Goal: Find contact information: Find contact information

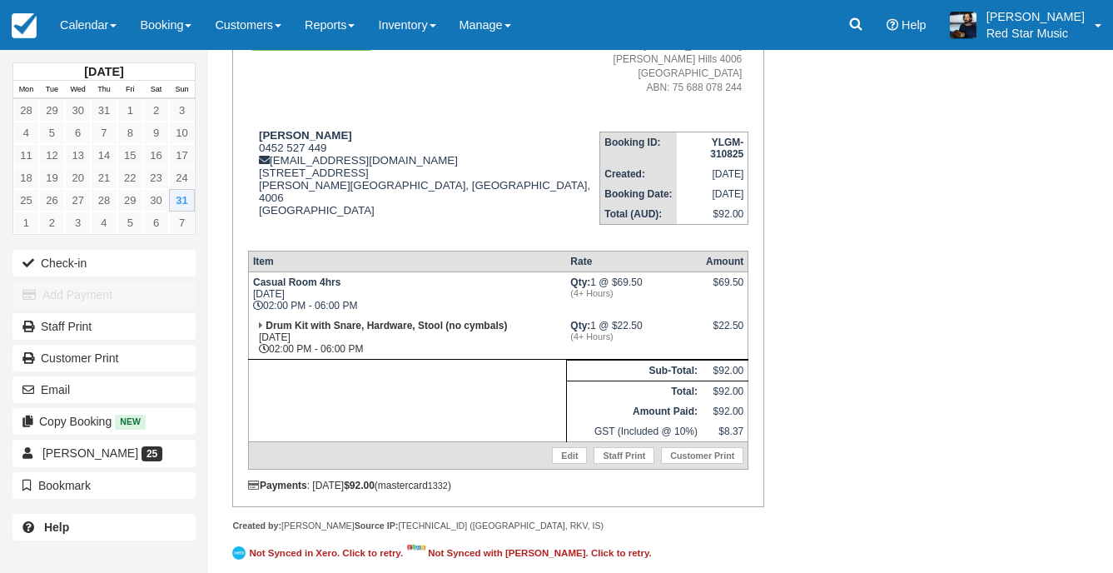
scroll to position [241, 0]
click at [98, 24] on link "Calendar" at bounding box center [88, 25] width 80 height 50
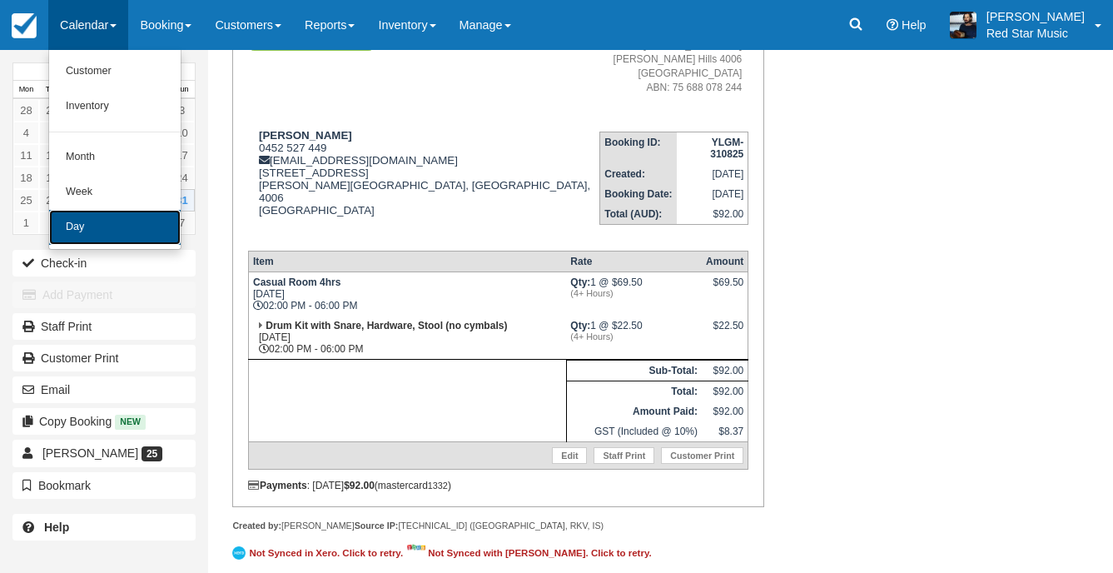
click at [85, 236] on link "Day" at bounding box center [115, 227] width 132 height 35
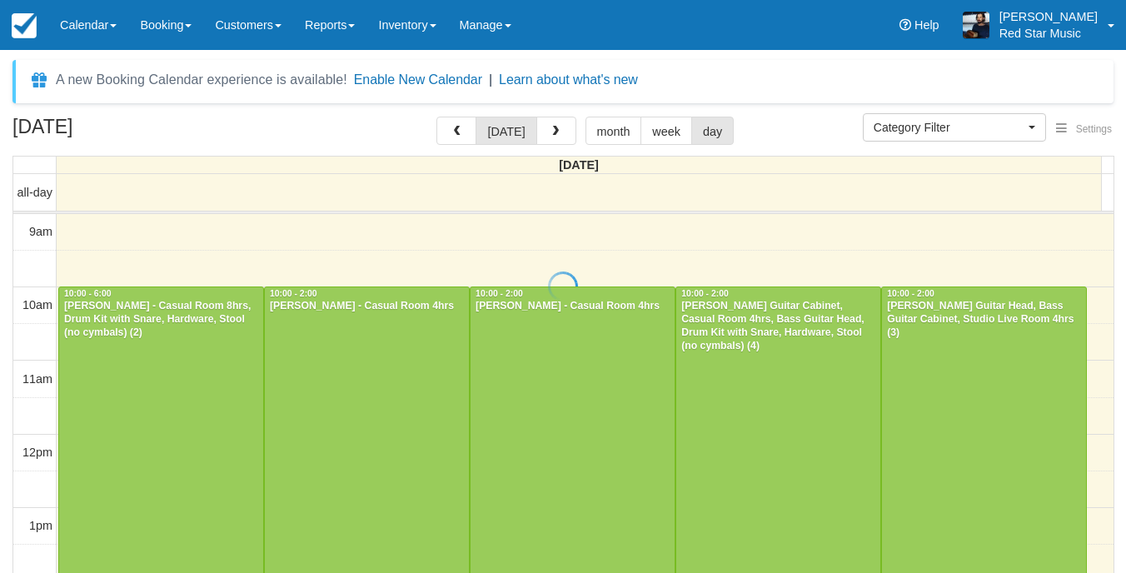
select select
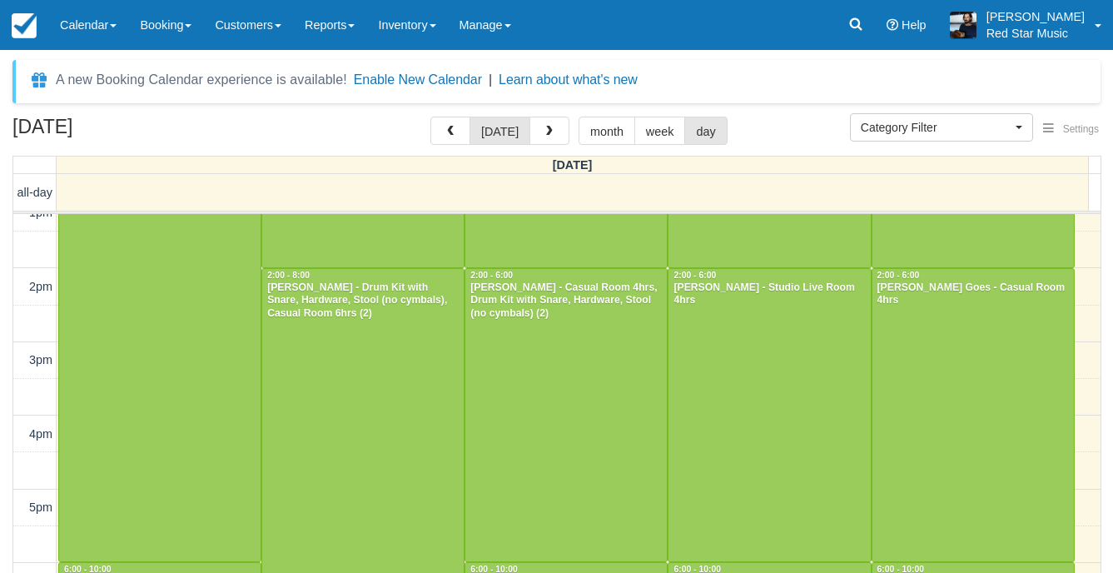
scroll to position [279, 0]
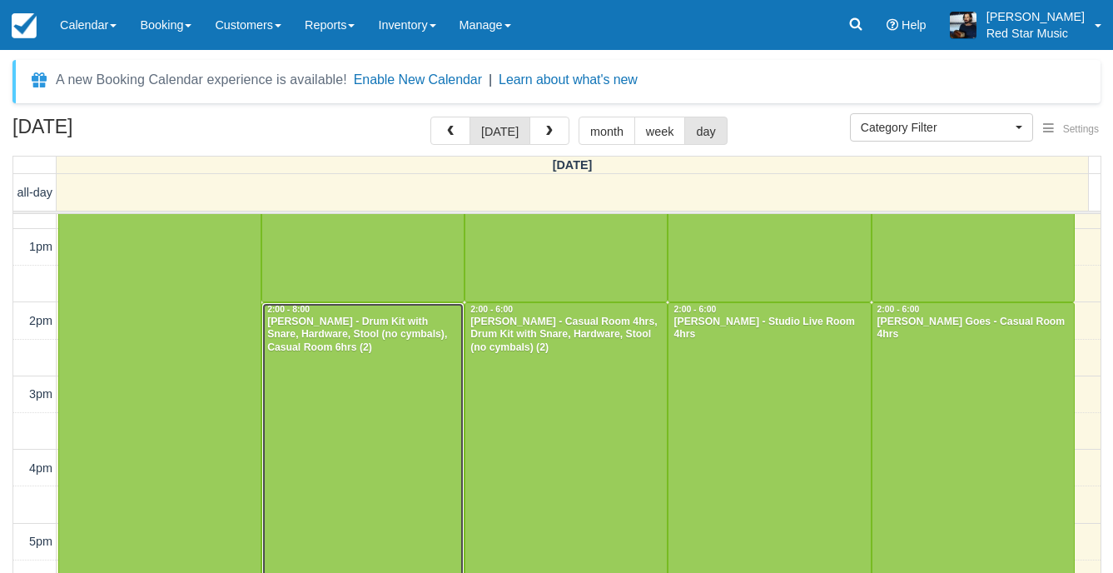
click at [390, 380] on div at bounding box center [363, 523] width 202 height 440
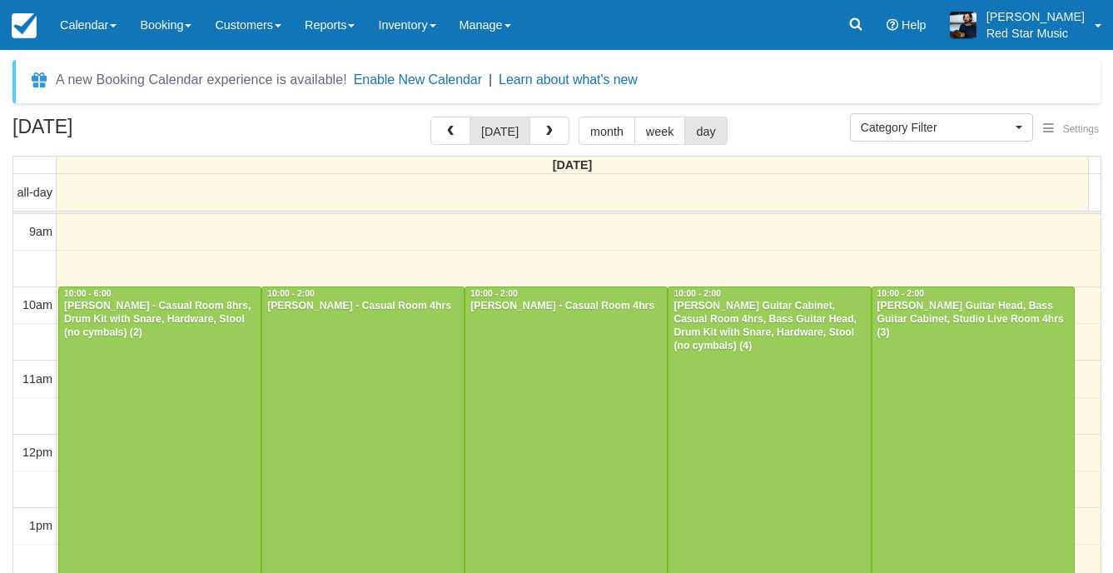
select select
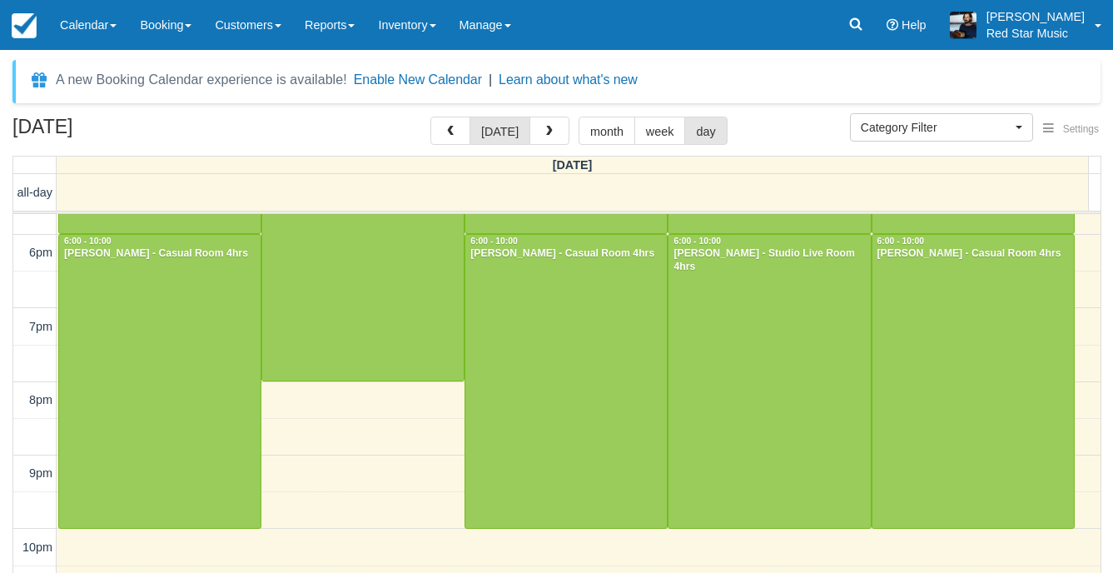
scroll to position [612, 0]
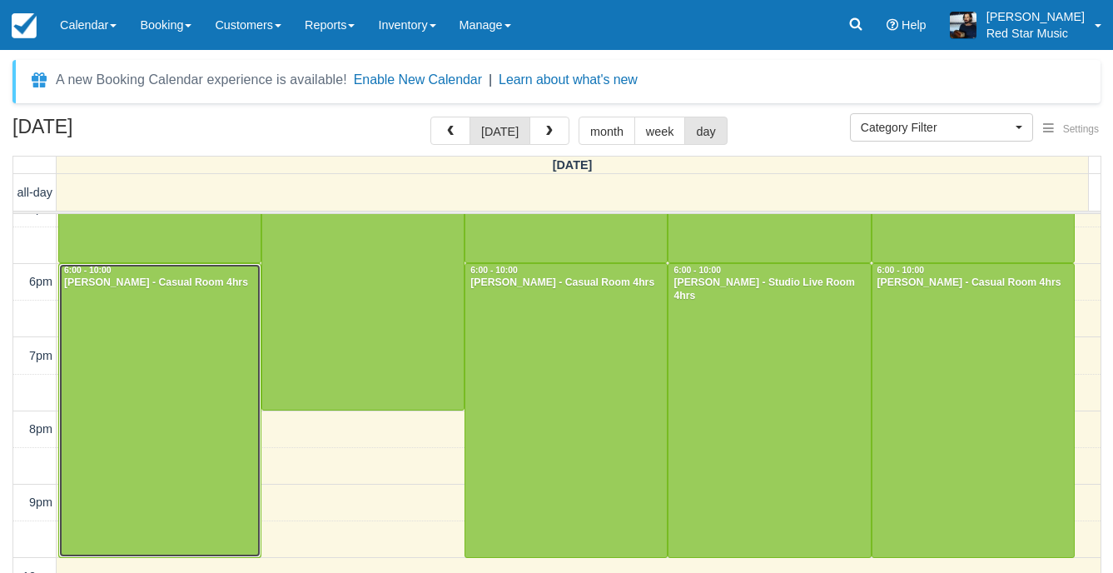
click at [141, 370] on div at bounding box center [160, 410] width 202 height 293
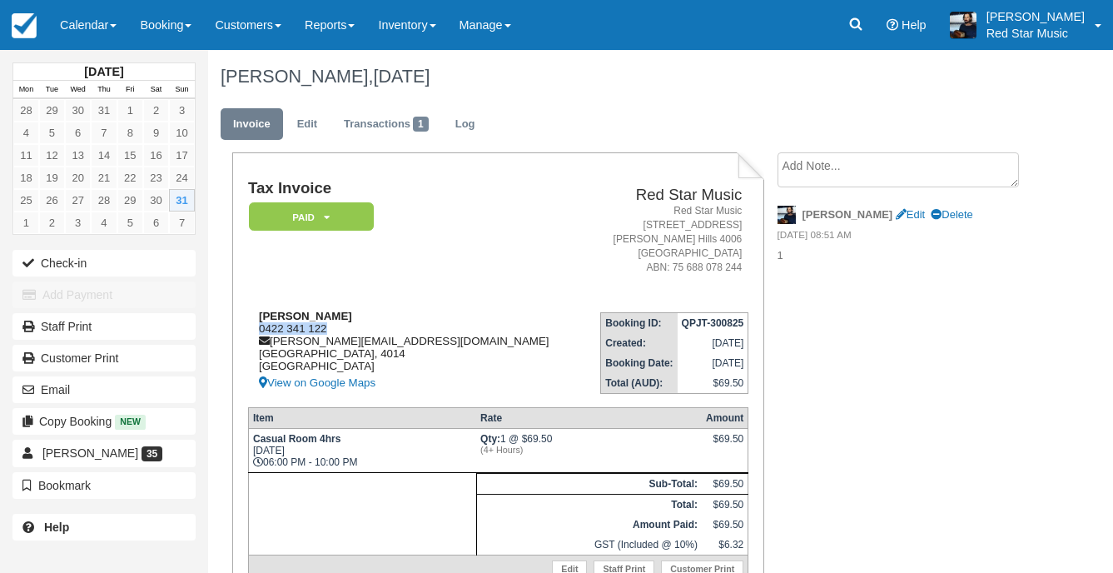
drag, startPoint x: 342, startPoint y: 326, endPoint x: 256, endPoint y: 326, distance: 86.6
click at [256, 326] on div "[PERSON_NAME] 0422 341 122 [PERSON_NAME][EMAIL_ADDRESS][DOMAIN_NAME] [GEOGRAPHI…" at bounding box center [416, 351] width 336 height 83
copy div "0422 341 122"
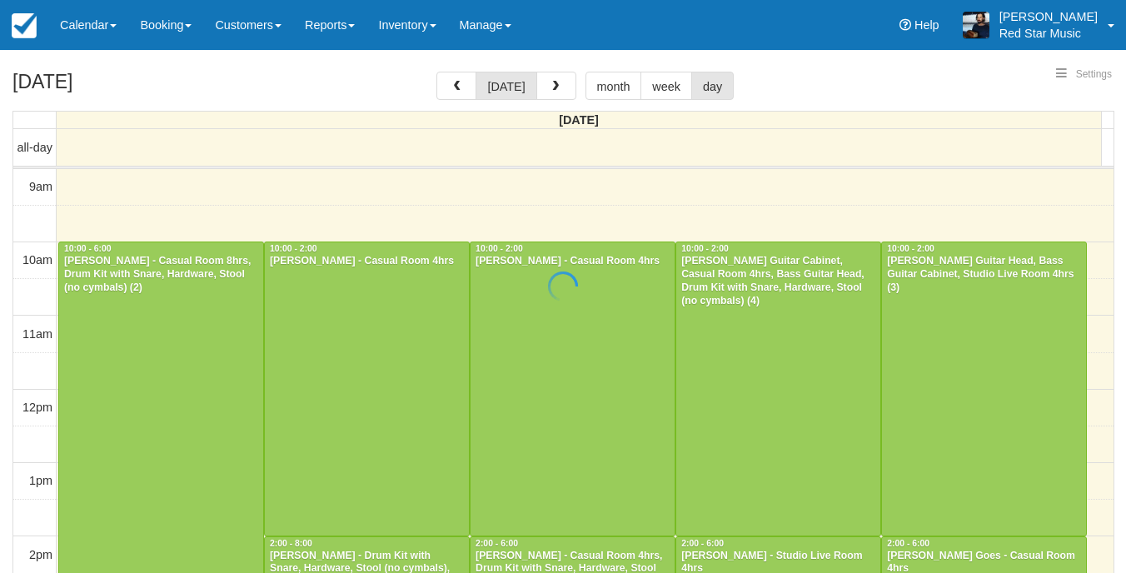
select select
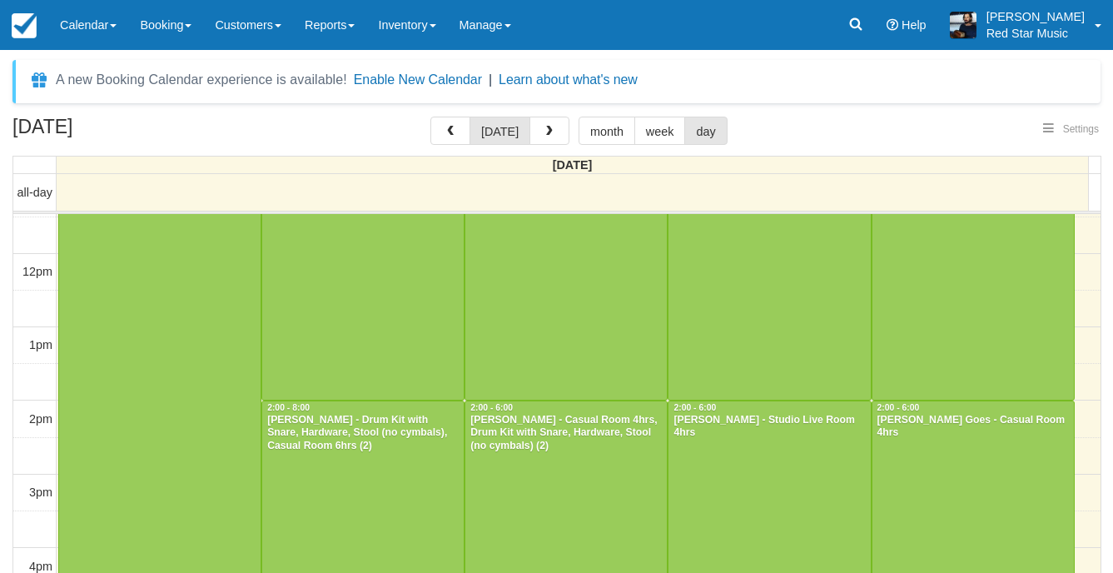
select select
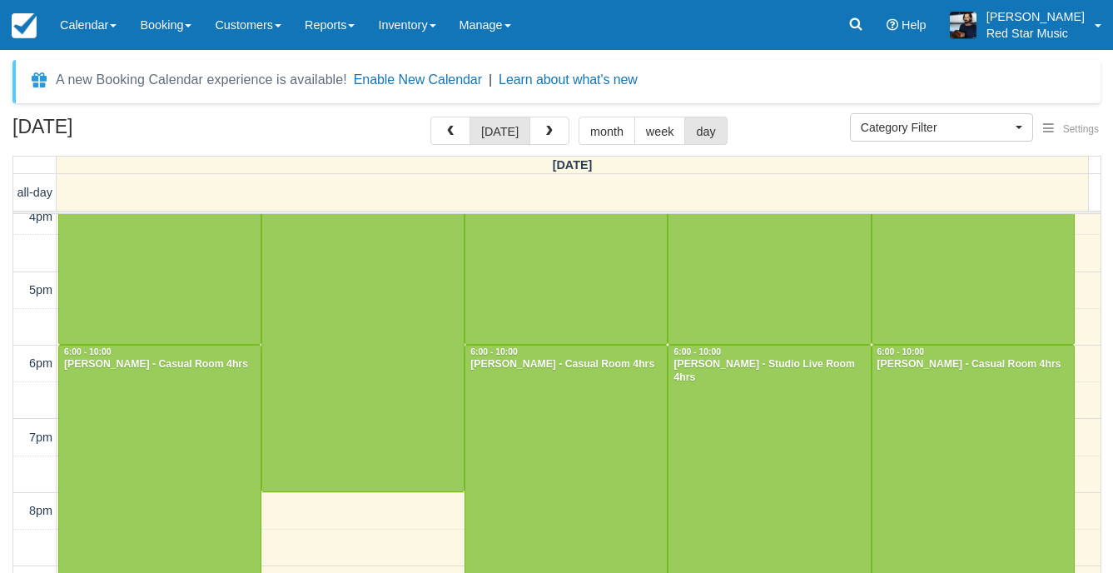
scroll to position [529, 0]
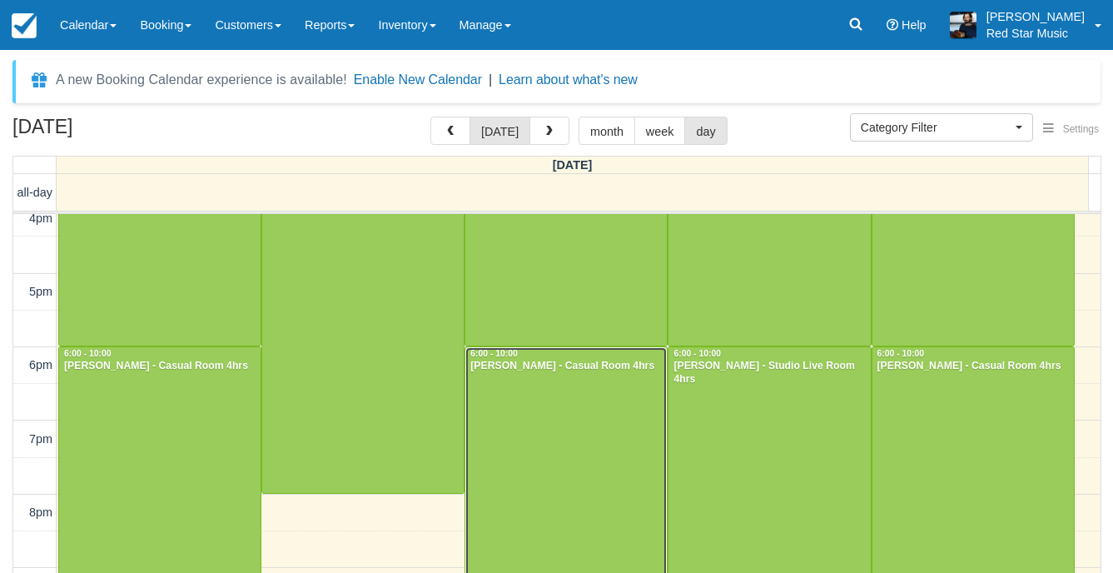
click at [537, 415] on div at bounding box center [567, 493] width 202 height 293
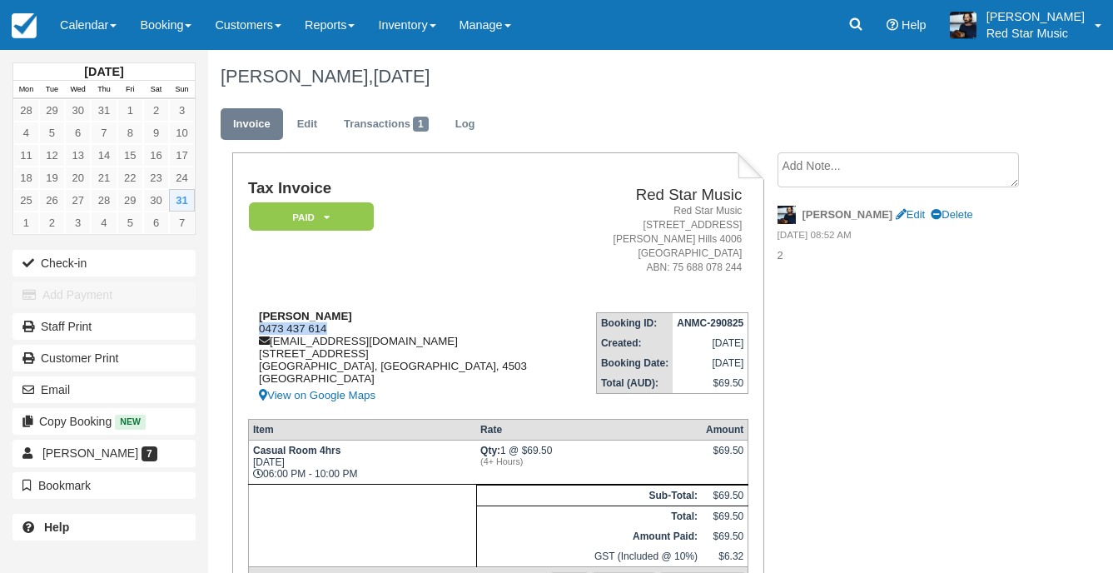
drag, startPoint x: 0, startPoint y: 0, endPoint x: 256, endPoint y: 328, distance: 416.5
click at [256, 328] on div "Ben lindores 0473 437 614 lindoresb@hotmail.com 2/27 old gympie rd Kallangur, Q…" at bounding box center [410, 358] width 324 height 96
copy div "0473 437 614"
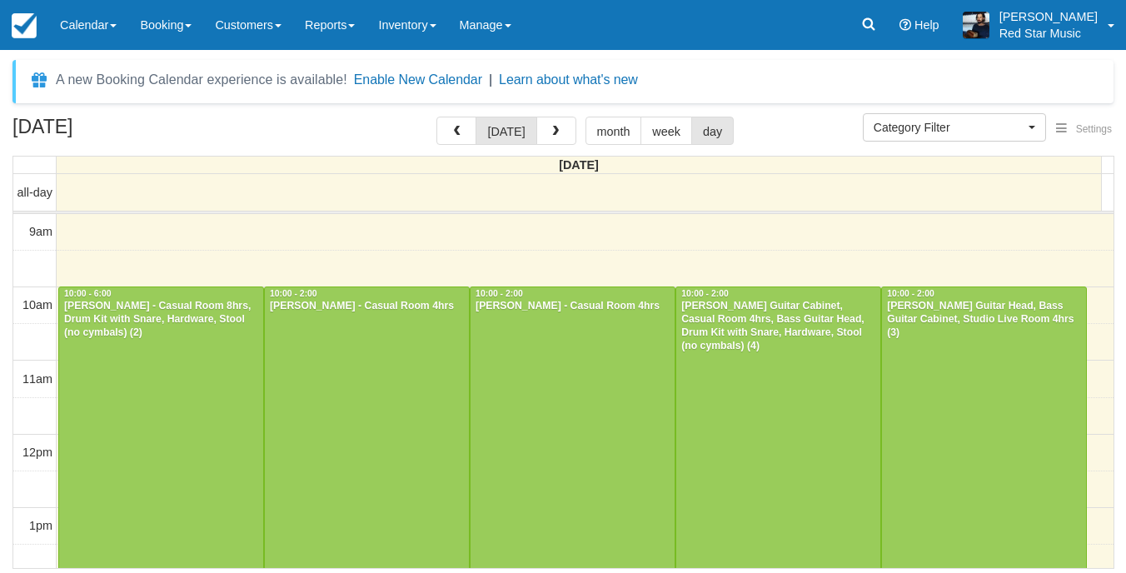
select select
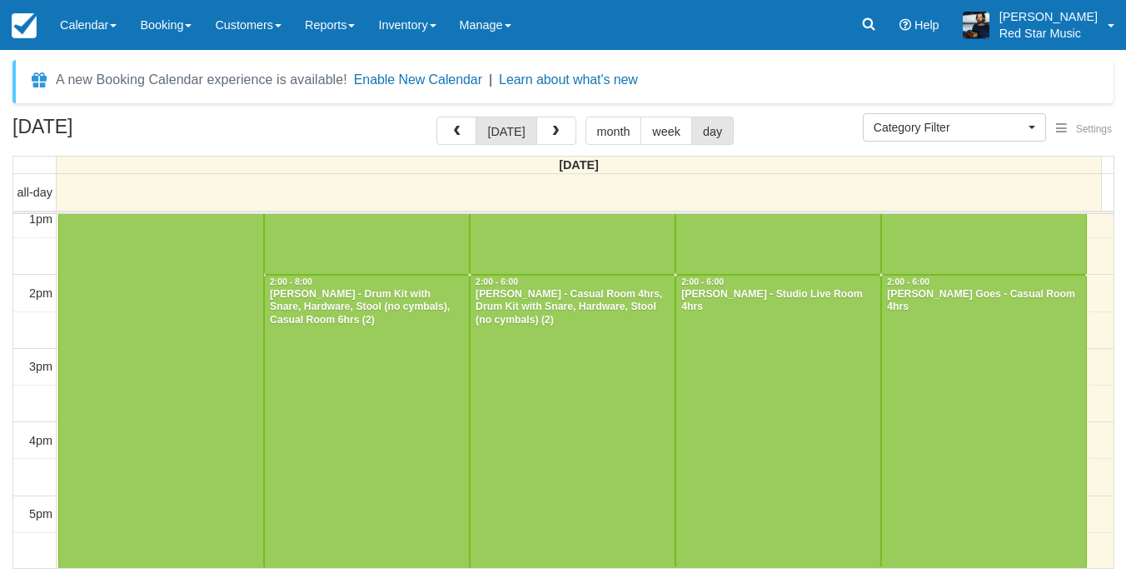
scroll to position [597, 0]
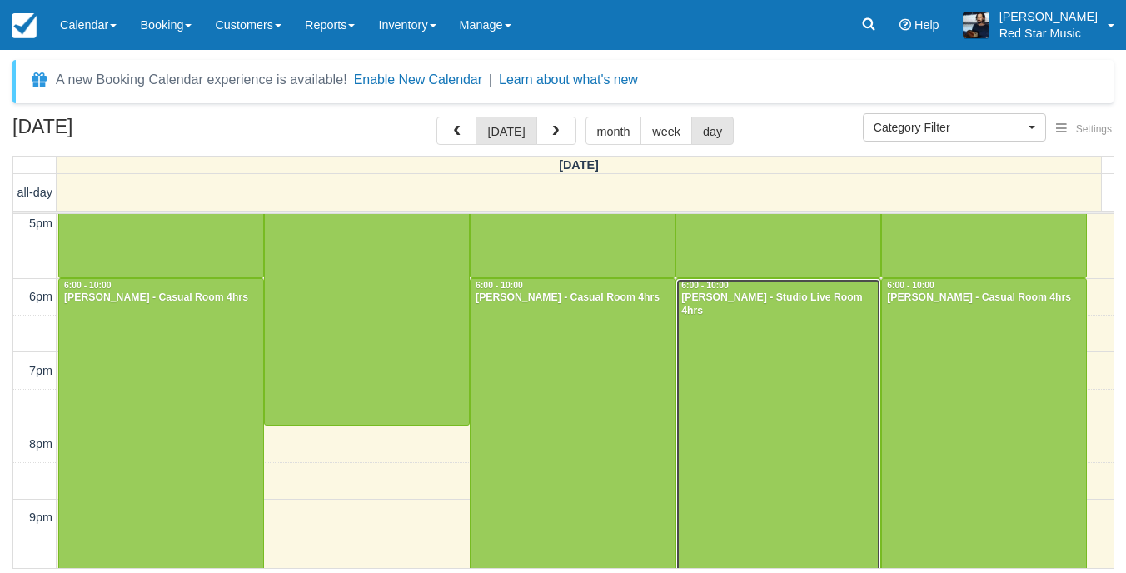
click at [735, 366] on div at bounding box center [778, 425] width 204 height 293
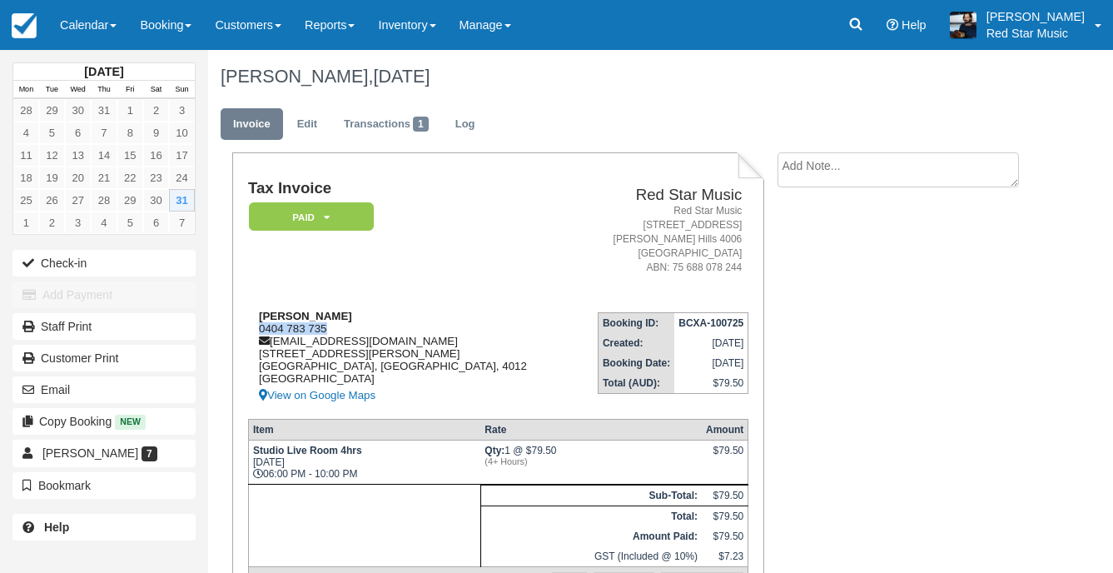
drag, startPoint x: 332, startPoint y: 326, endPoint x: 256, endPoint y: 326, distance: 76.6
click at [256, 326] on div "Florian oppolzer 0404 783 735 florian.oppolzer@gmail.com 12 Vernon street Nunda…" at bounding box center [410, 358] width 325 height 96
copy div "0404 783 735"
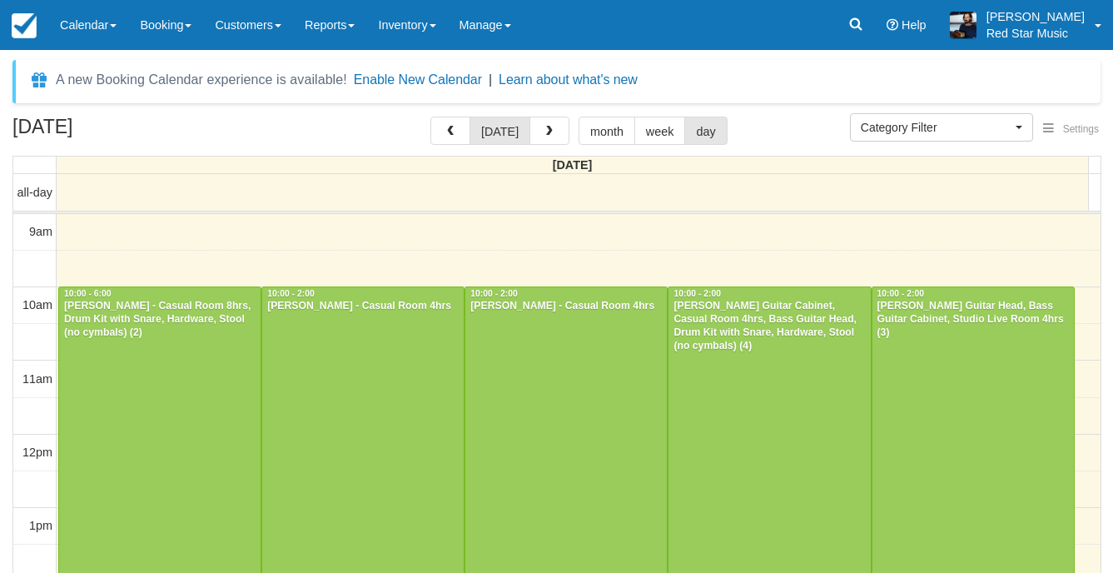
select select
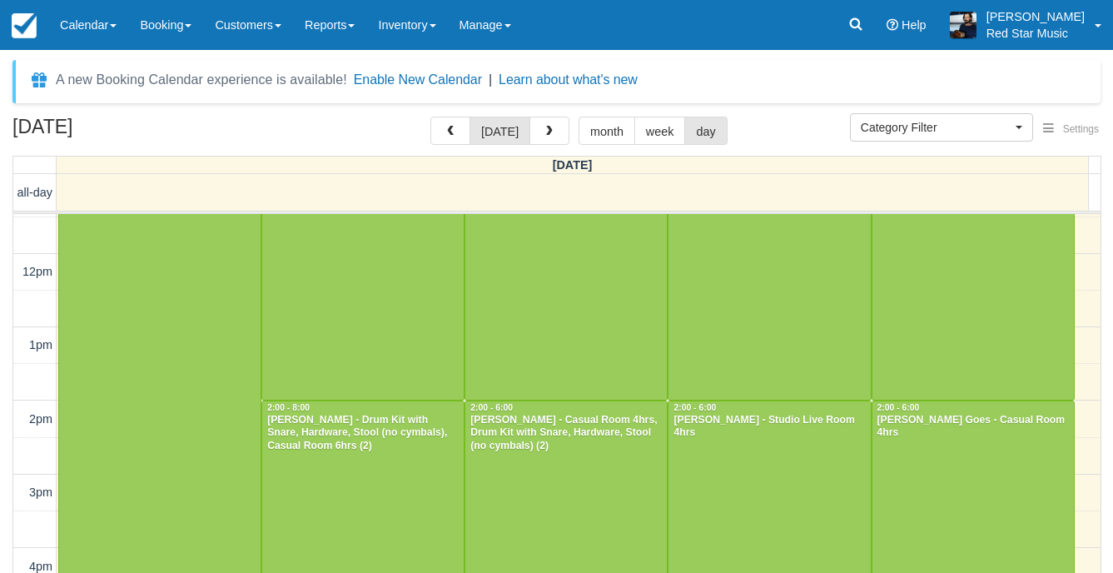
scroll to position [514, 0]
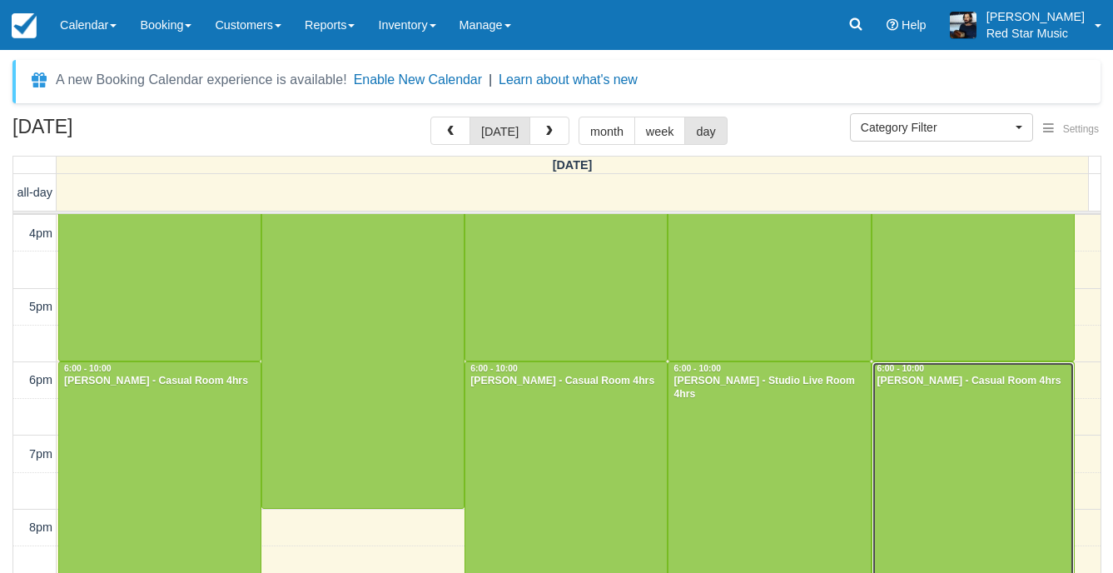
drag, startPoint x: 941, startPoint y: 424, endPoint x: 936, endPoint y: 433, distance: 10.4
click at [941, 424] on div at bounding box center [974, 508] width 202 height 293
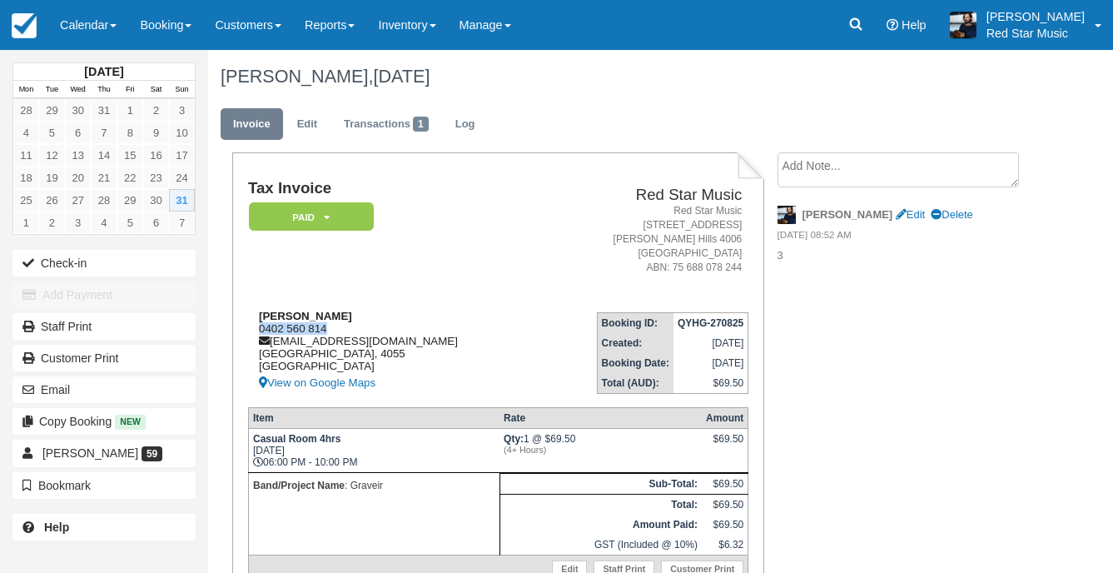
drag, startPoint x: 333, startPoint y: 330, endPoint x: 252, endPoint y: 333, distance: 80.8
click at [252, 333] on div "Nathan Glover 0402 560 814 nathophilia@gmail.com Queensland, 4055 Australia Vie…" at bounding box center [393, 351] width 290 height 83
copy div "0402 560 814"
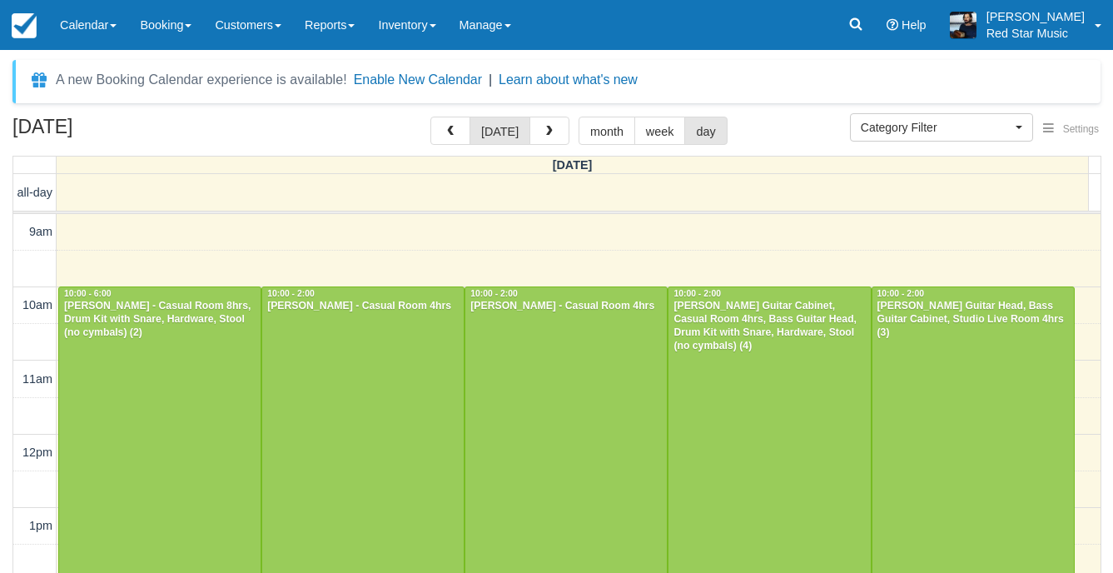
select select
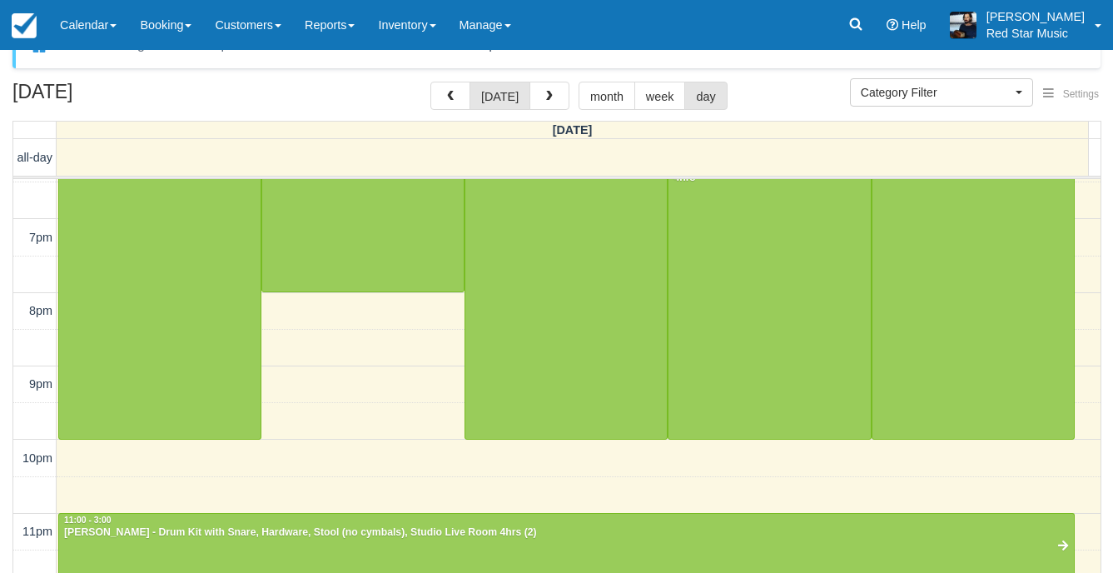
scroll to position [53, 0]
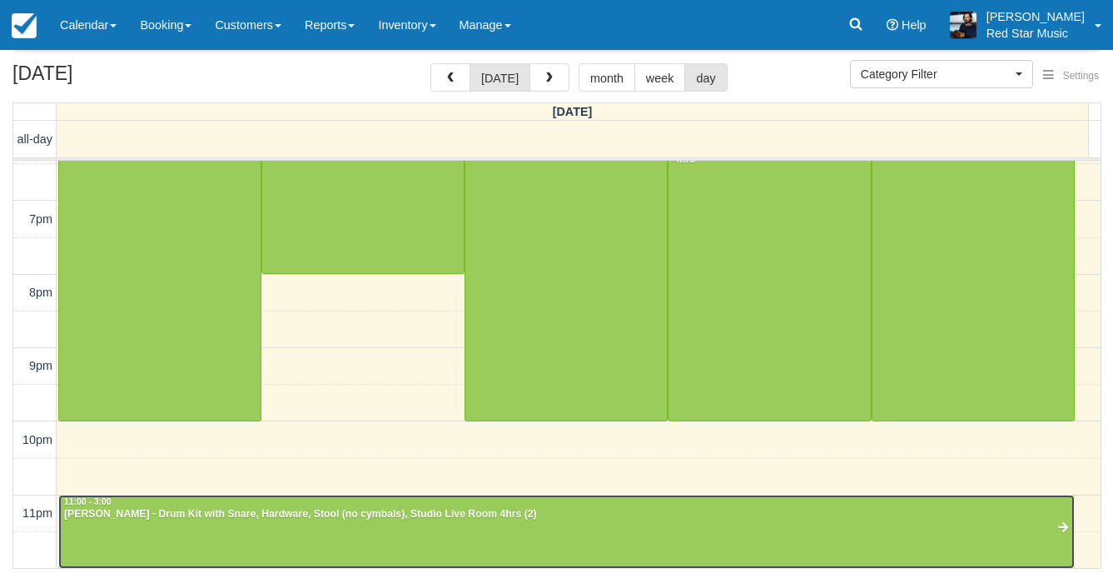
click at [329, 515] on div "Nathan Coff - Drum Kit with Snare, Hardware, Stool (no cymbals), Studio Live Ro…" at bounding box center [566, 514] width 1007 height 13
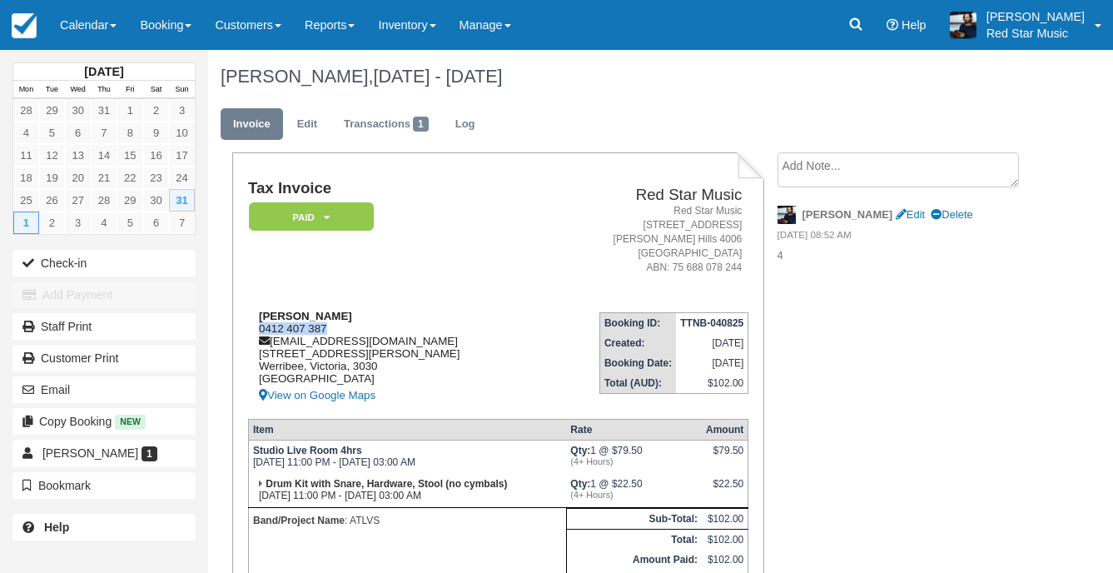
drag, startPoint x: 327, startPoint y: 325, endPoint x: 261, endPoint y: 327, distance: 66.7
click at [261, 327] on div "Nathan Coff 0412 407 387 coffy2408@gmail.com 13 Foster Street Werribee, Victori…" at bounding box center [395, 358] width 294 height 96
copy div "0412 407 387"
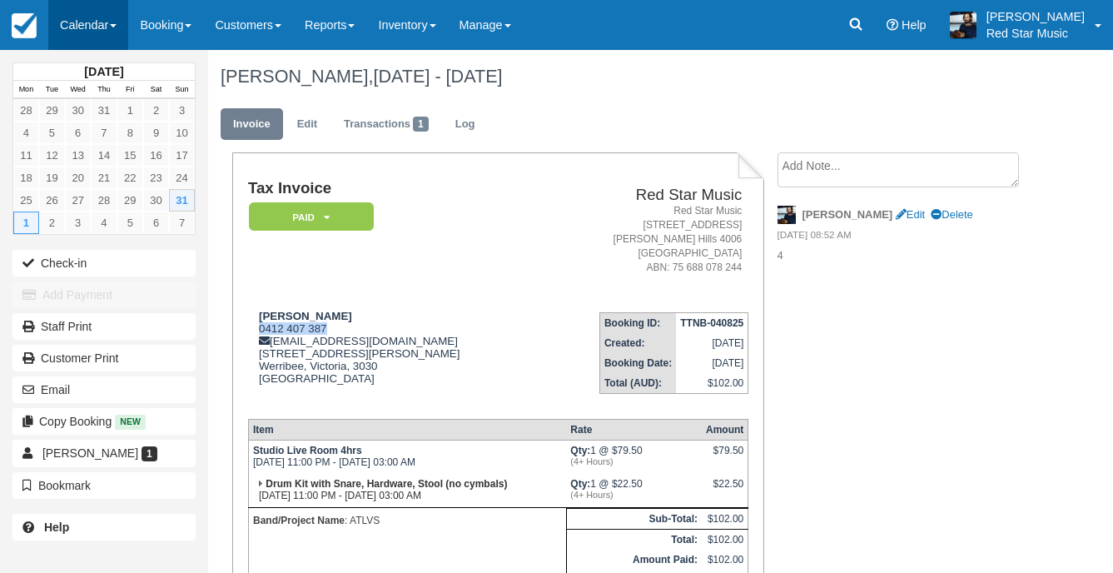
click at [97, 32] on link "Calendar" at bounding box center [88, 25] width 80 height 50
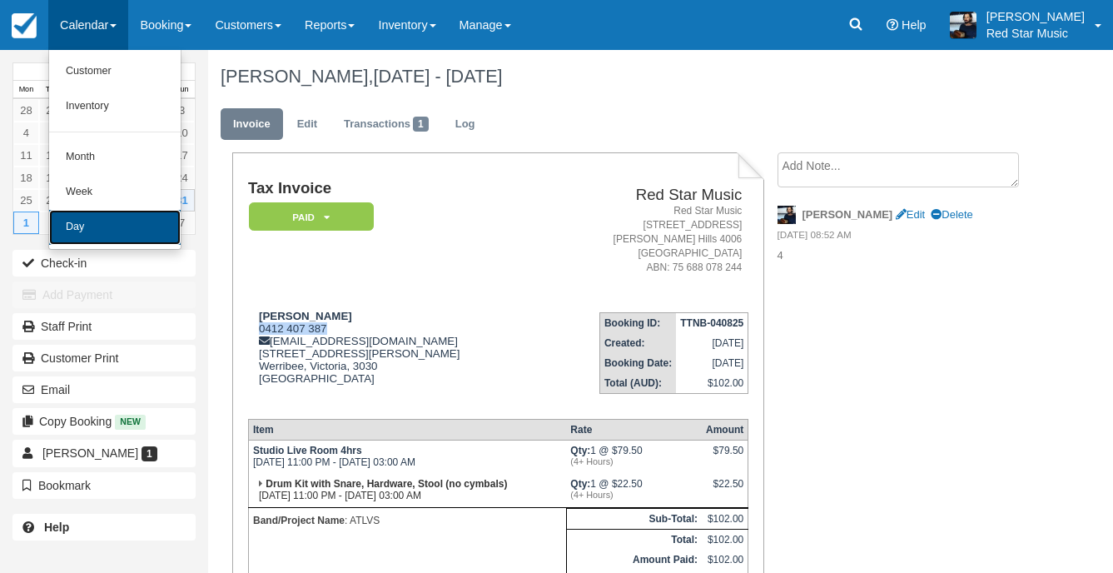
click at [73, 222] on link "Day" at bounding box center [115, 227] width 132 height 35
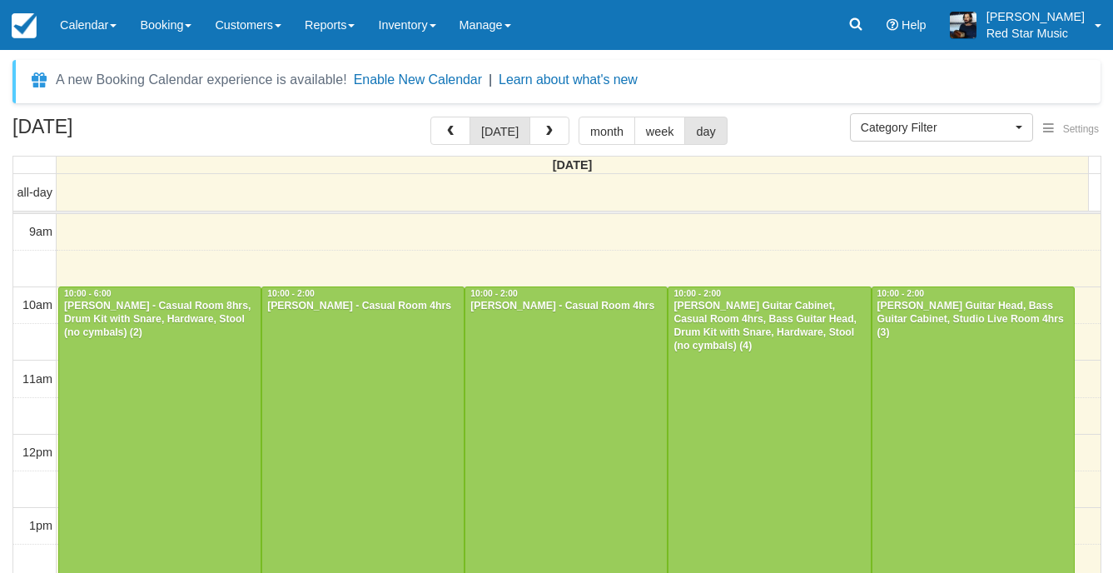
select select
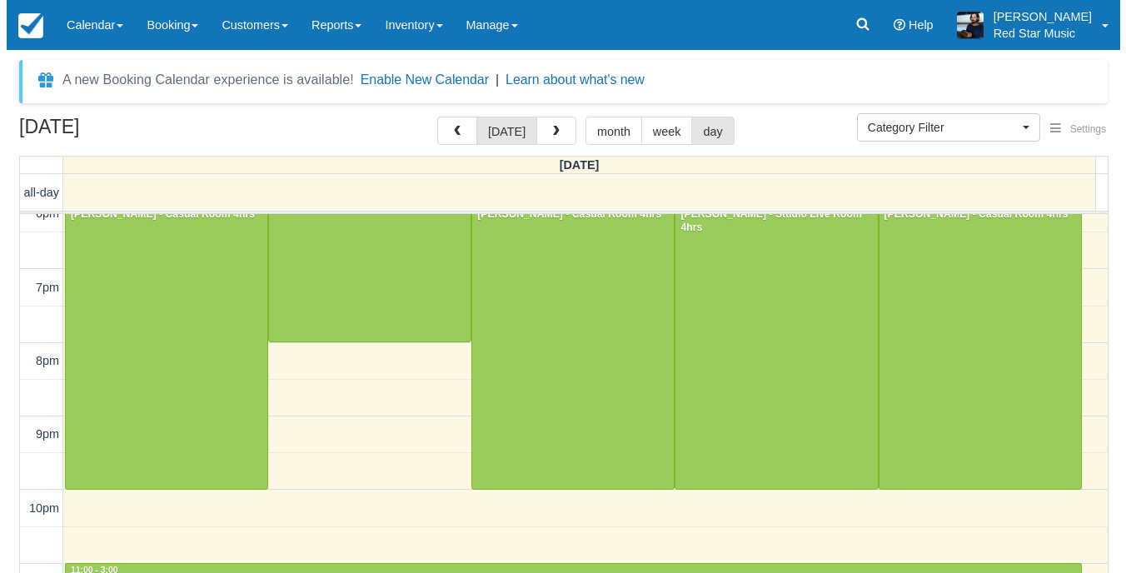
scroll to position [695, 0]
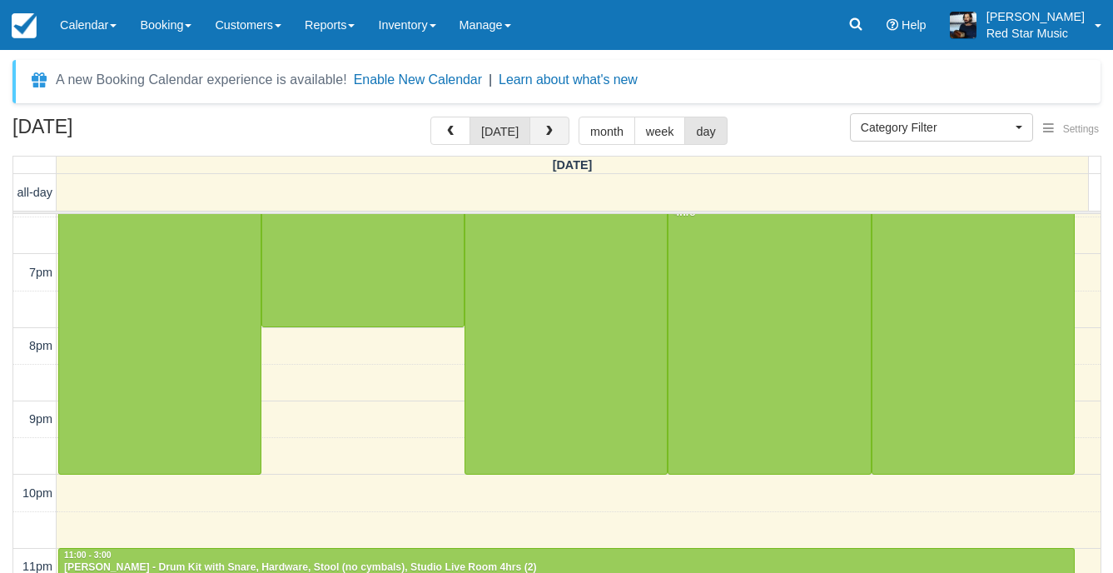
click at [545, 133] on span "button" at bounding box center [550, 132] width 12 height 12
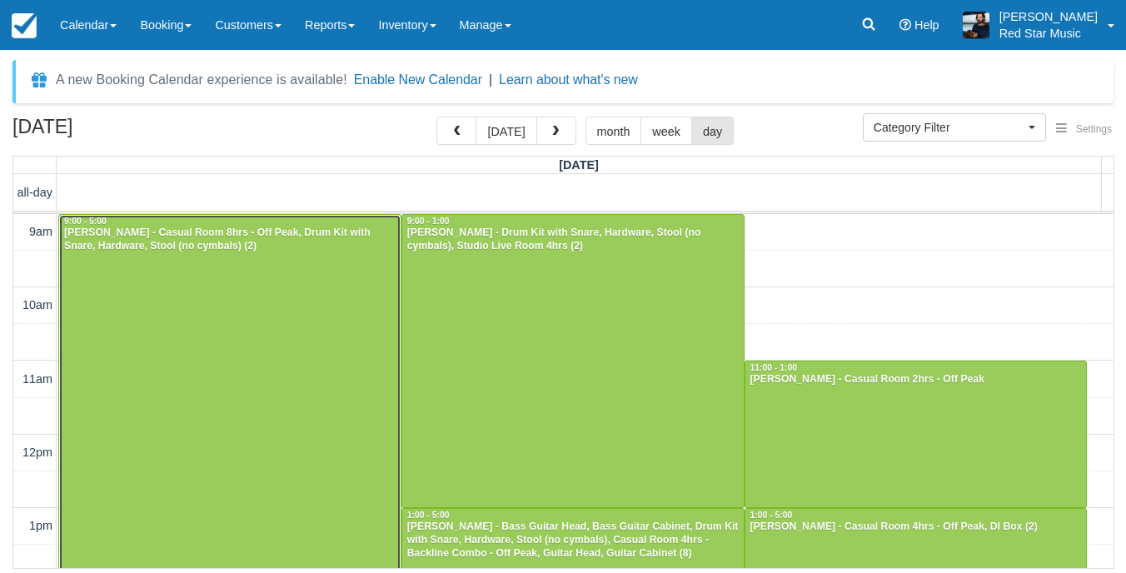
click at [218, 414] on div at bounding box center [229, 508] width 341 height 587
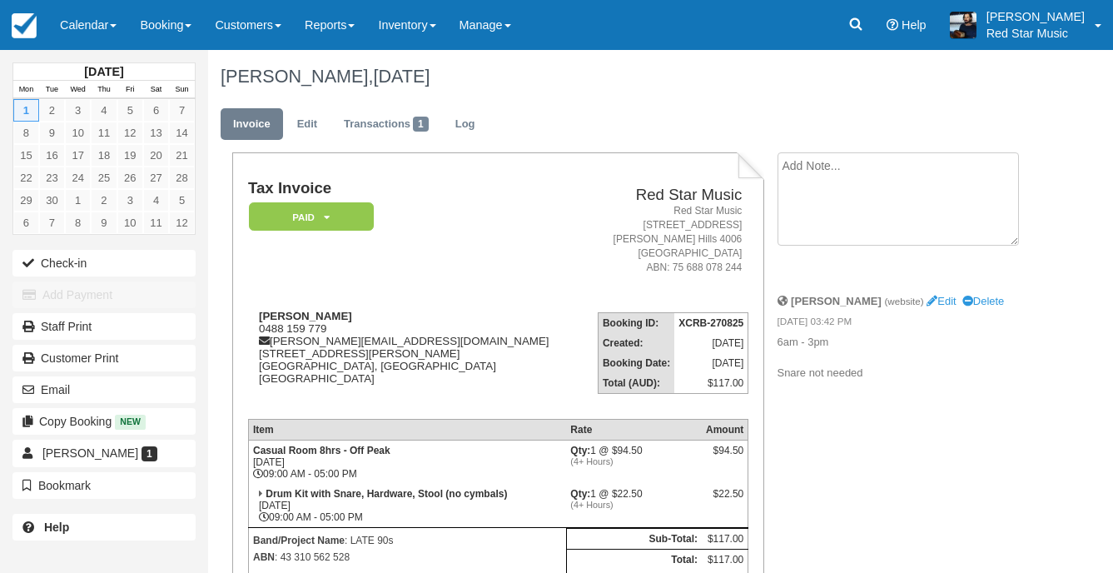
click at [869, 168] on textarea at bounding box center [899, 198] width 242 height 93
type textarea "4"
click at [833, 272] on button "Create" at bounding box center [815, 265] width 75 height 28
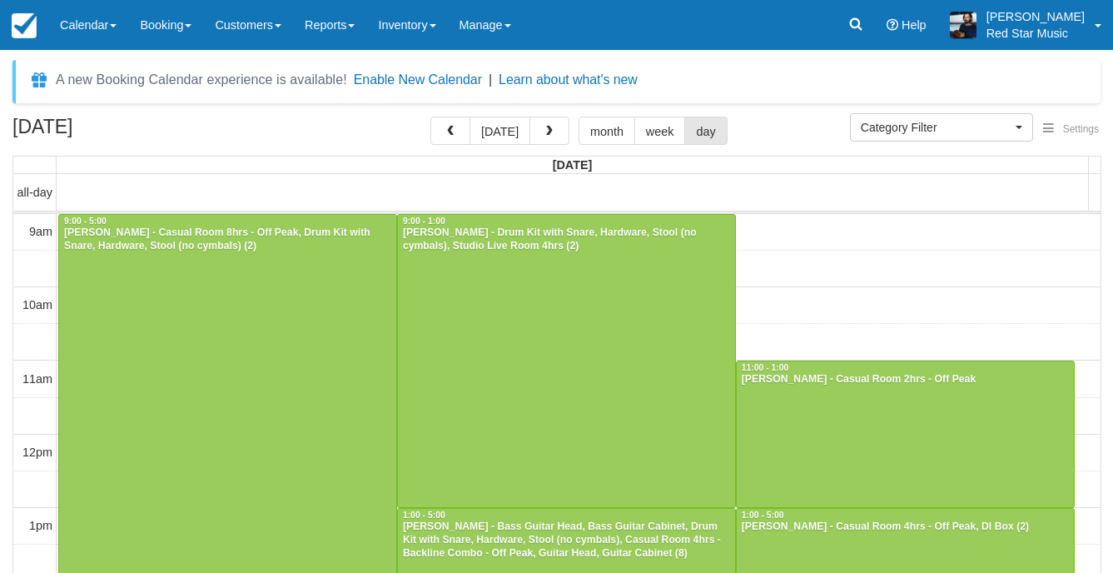
select select
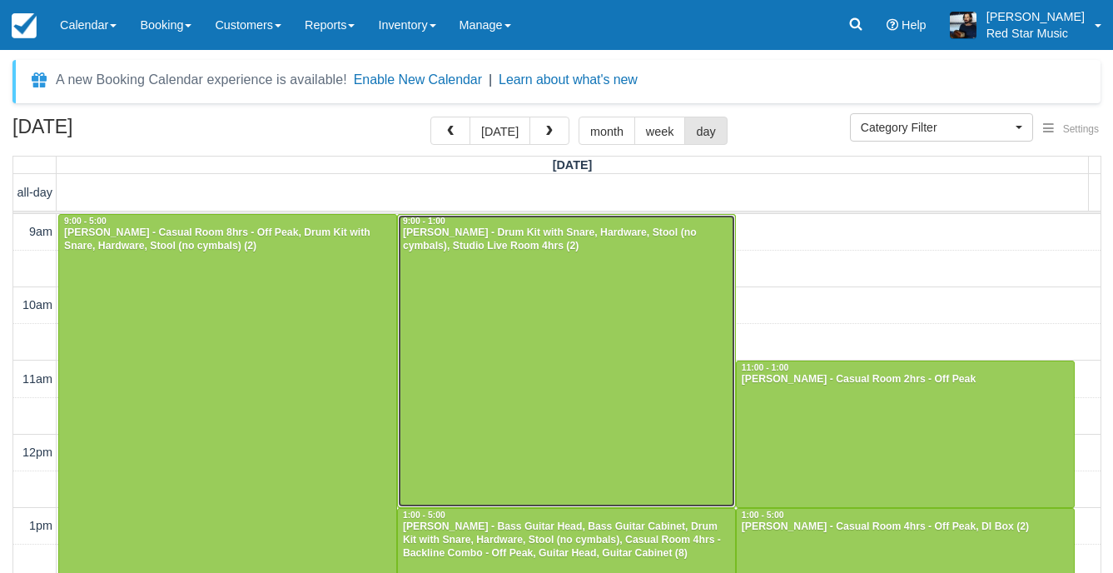
click at [619, 289] on div at bounding box center [566, 361] width 337 height 292
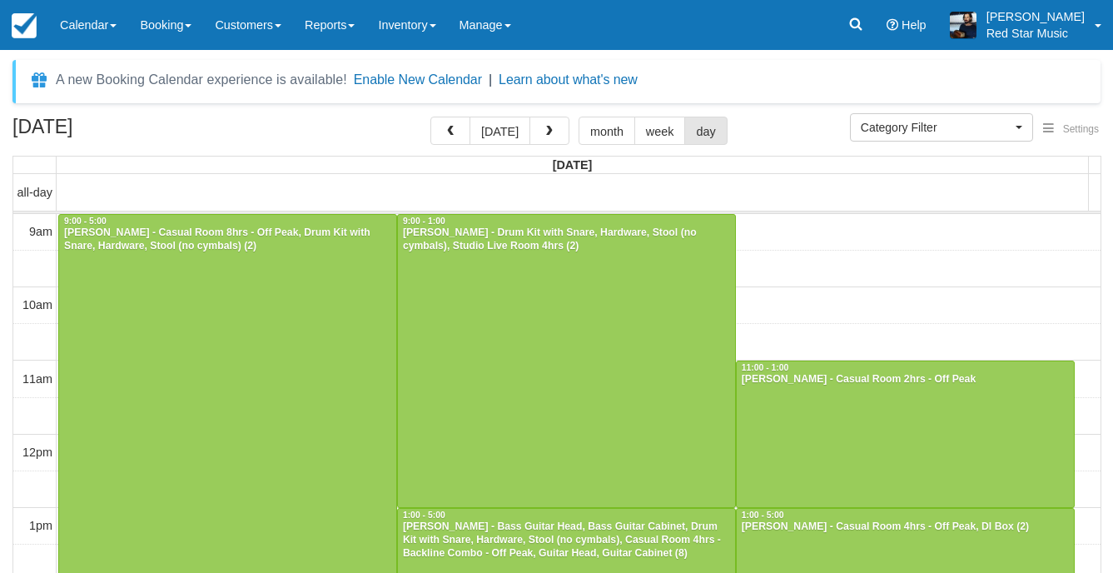
select select
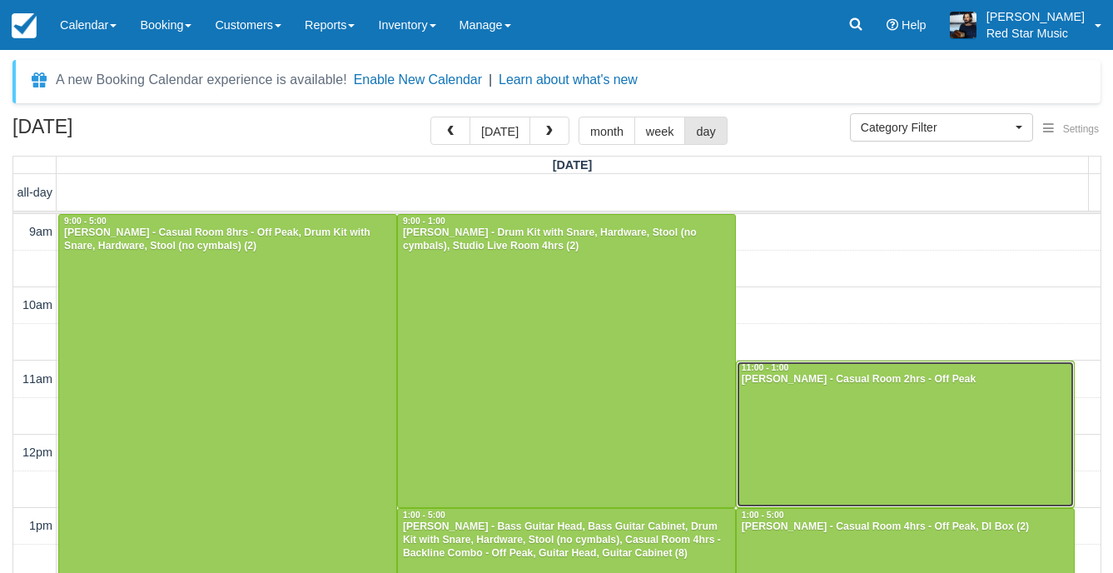
click at [966, 426] on div at bounding box center [905, 434] width 337 height 146
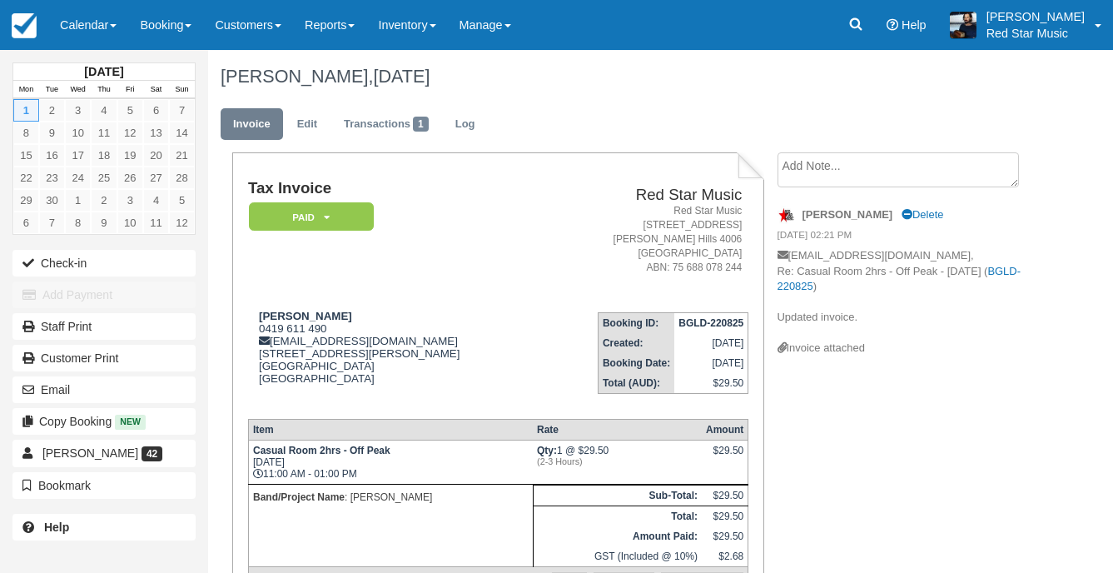
click at [880, 172] on textarea at bounding box center [899, 169] width 242 height 35
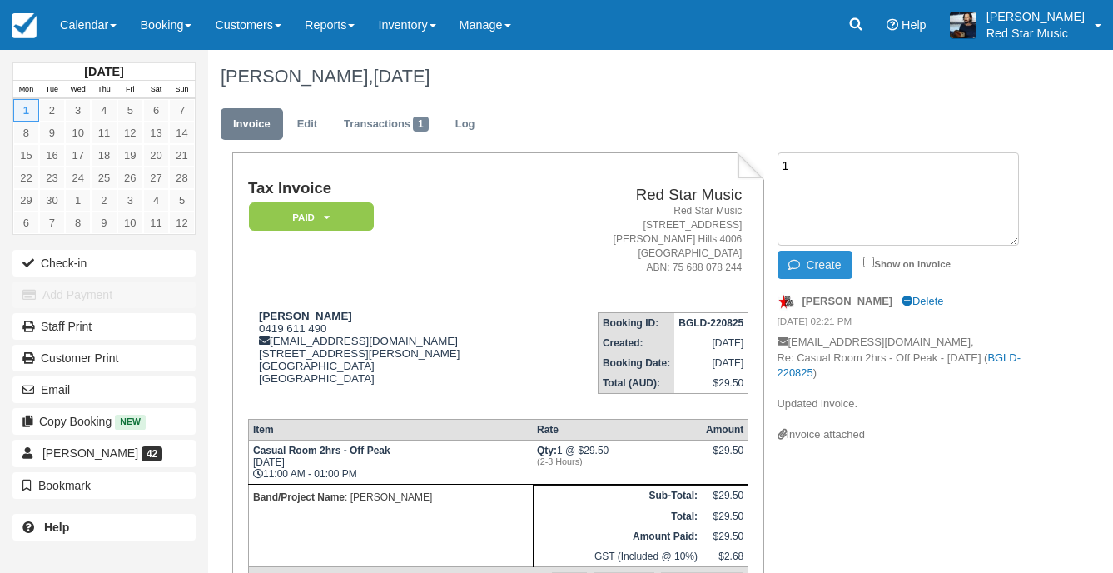
type textarea "1"
click at [814, 266] on button "Create" at bounding box center [815, 265] width 75 height 28
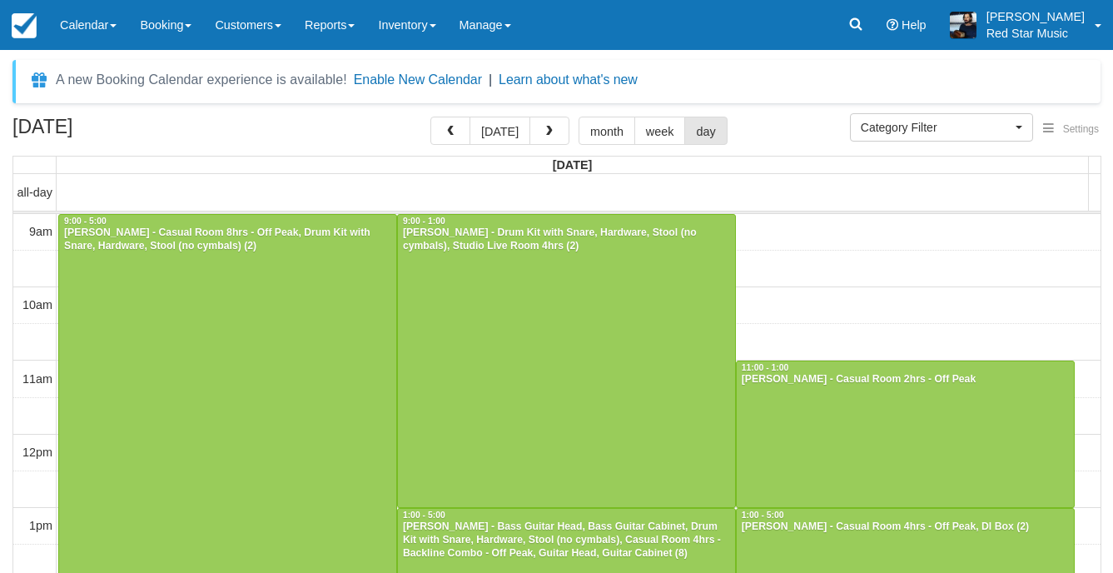
select select
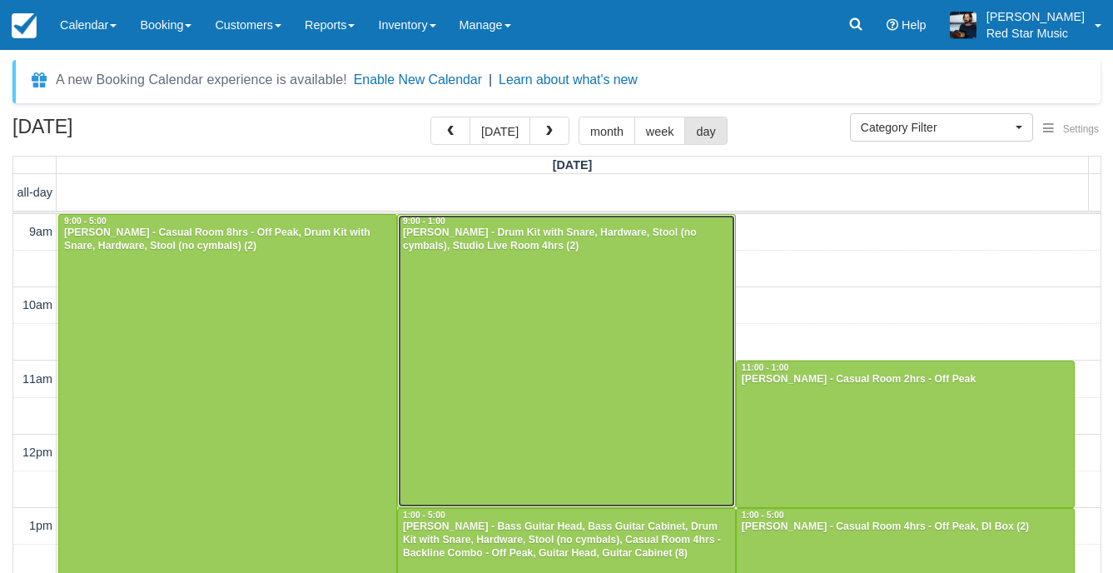
click at [521, 393] on div at bounding box center [566, 361] width 337 height 292
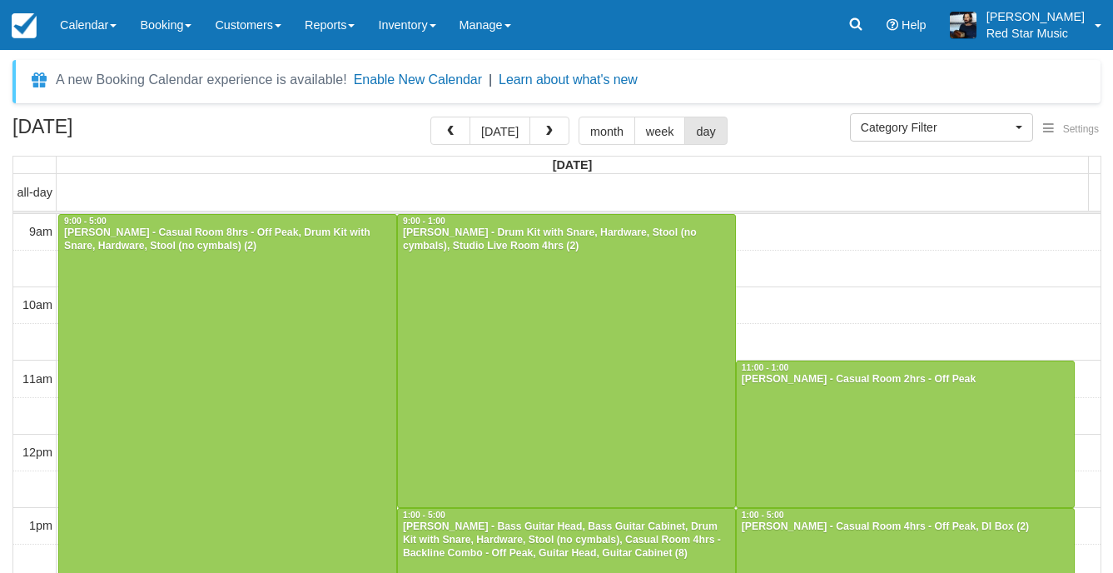
select select
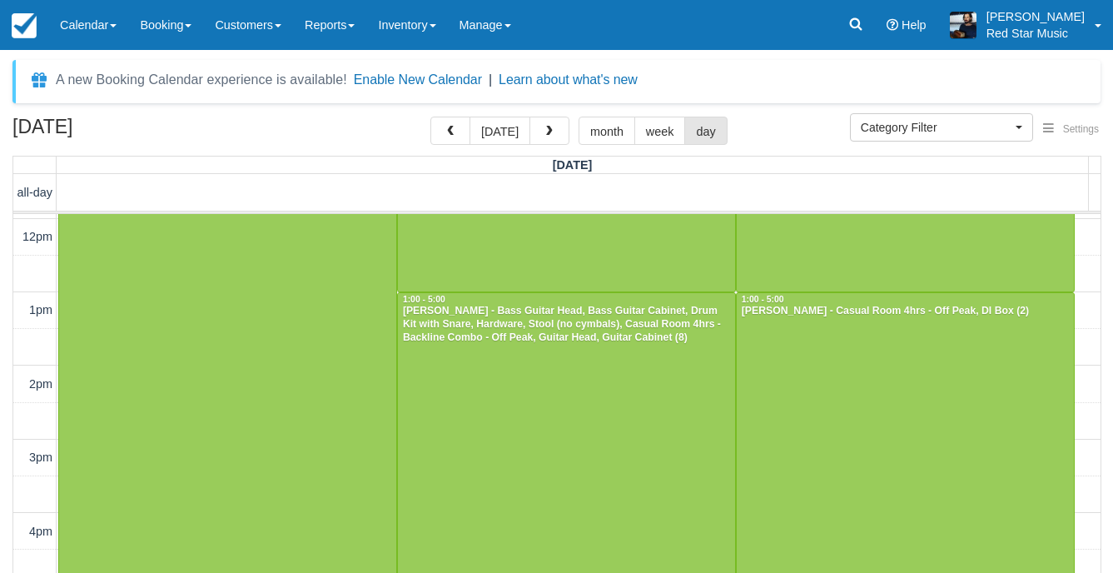
scroll to position [181, 0]
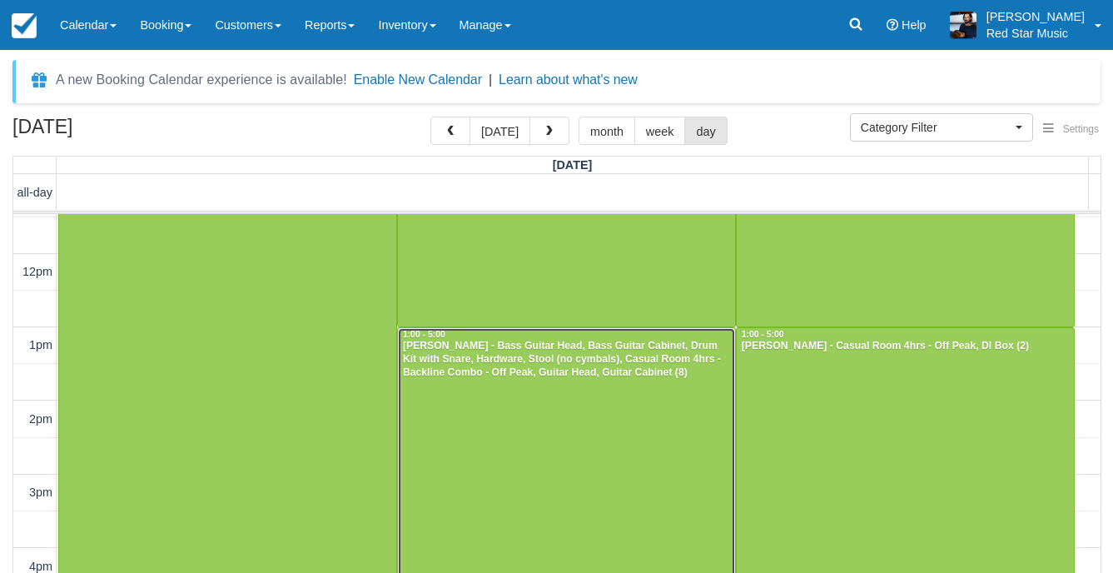
click at [601, 417] on div at bounding box center [566, 474] width 337 height 293
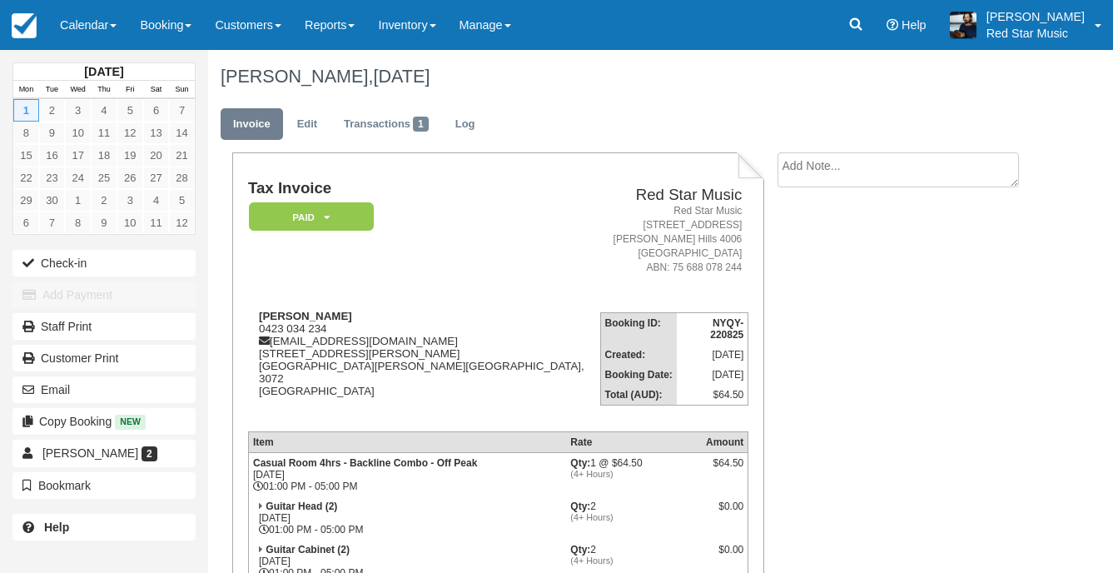
click at [814, 172] on textarea at bounding box center [899, 169] width 242 height 35
type textarea "3"
click at [809, 275] on button "Create" at bounding box center [815, 265] width 75 height 28
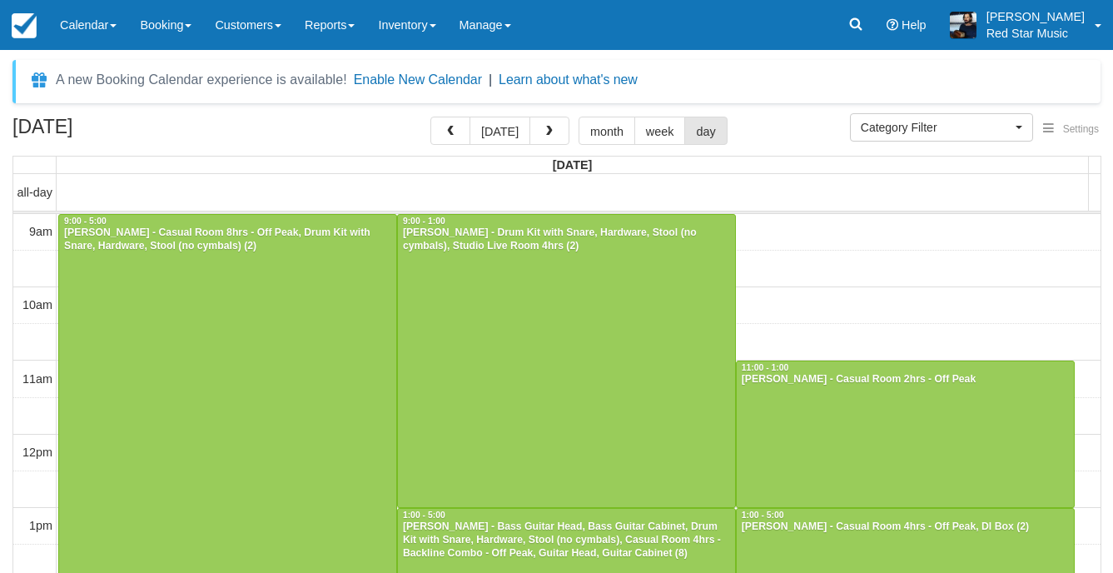
select select
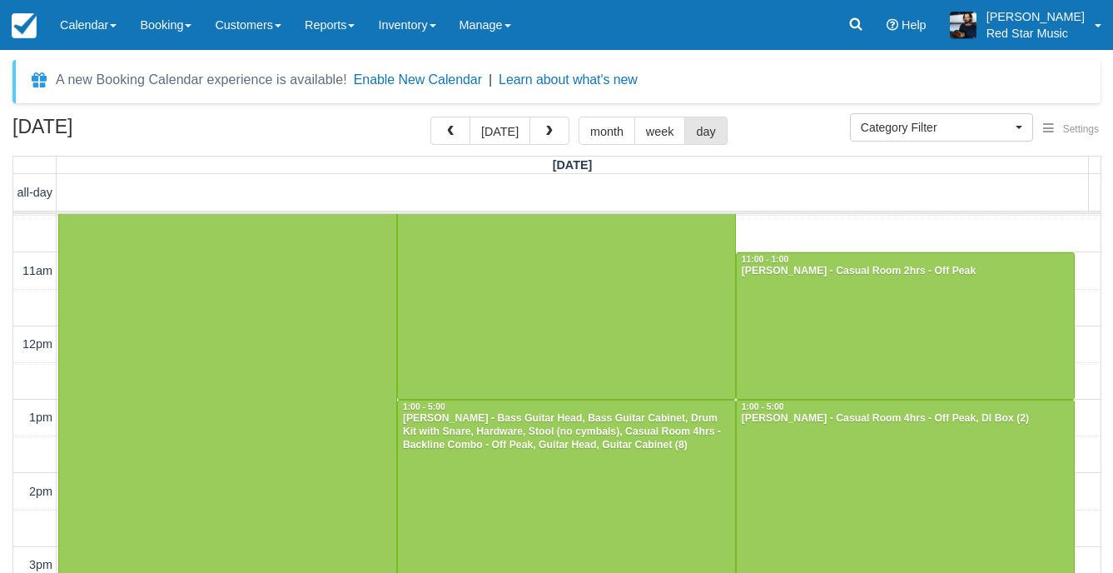
scroll to position [250, 0]
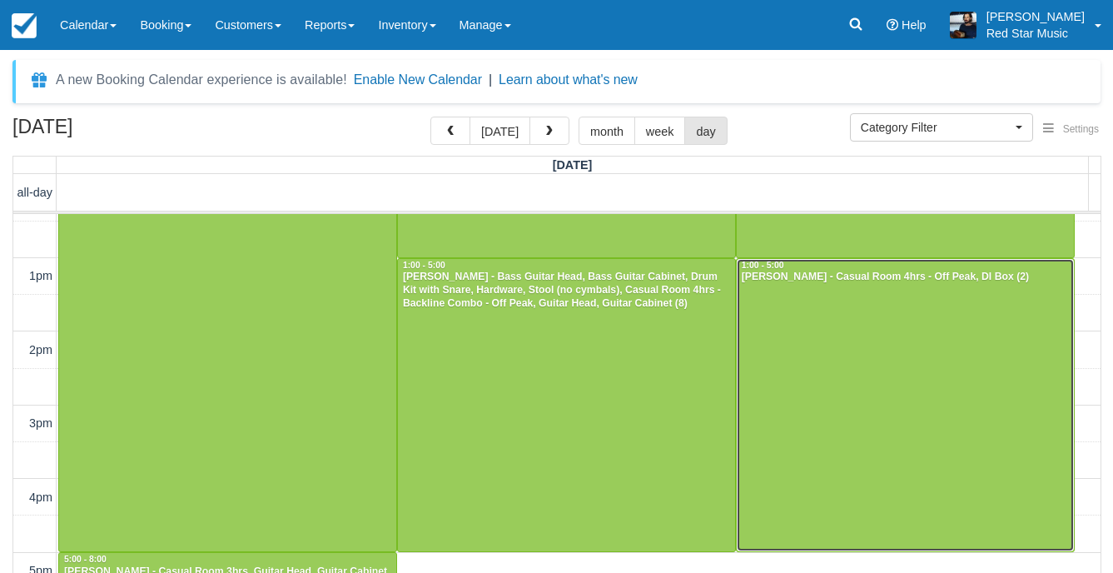
click at [894, 376] on div at bounding box center [905, 405] width 337 height 293
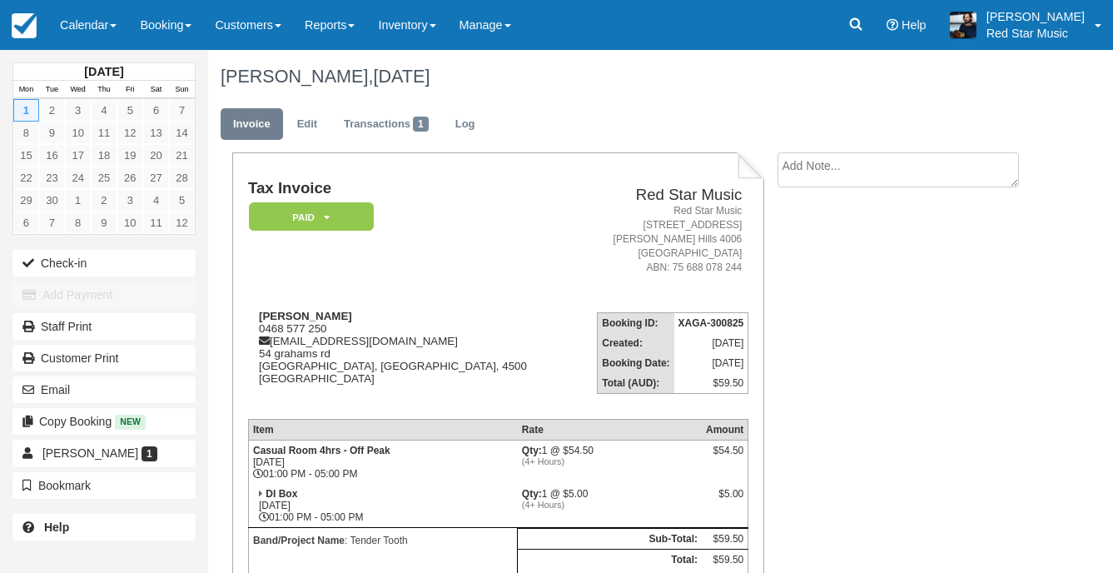
click at [934, 167] on textarea at bounding box center [899, 169] width 242 height 35
type textarea "1"
click at [833, 272] on button "Create" at bounding box center [815, 265] width 75 height 28
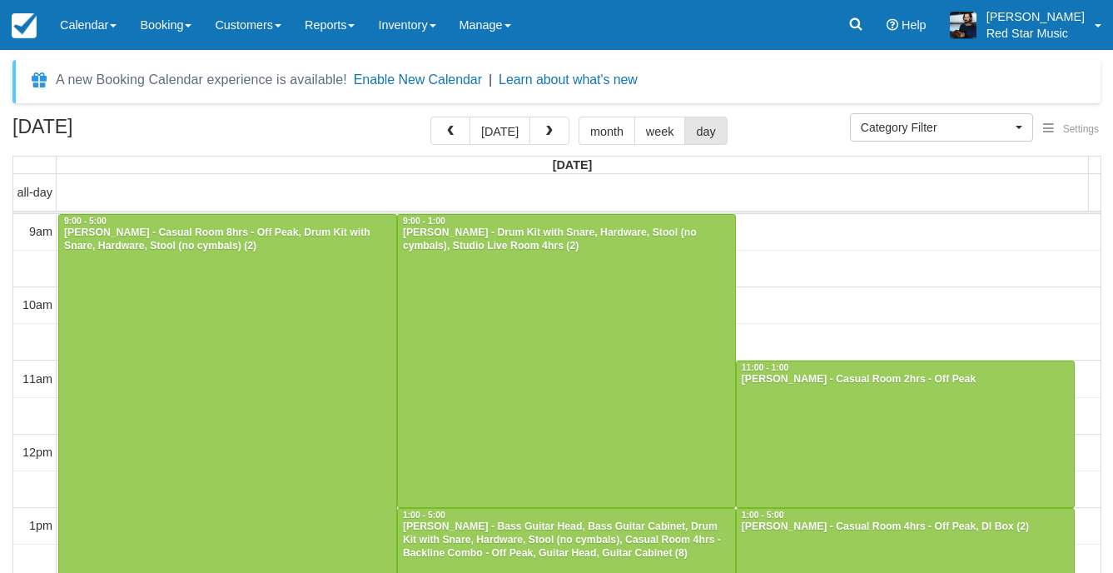
select select
click at [192, 345] on div at bounding box center [227, 508] width 337 height 587
select select
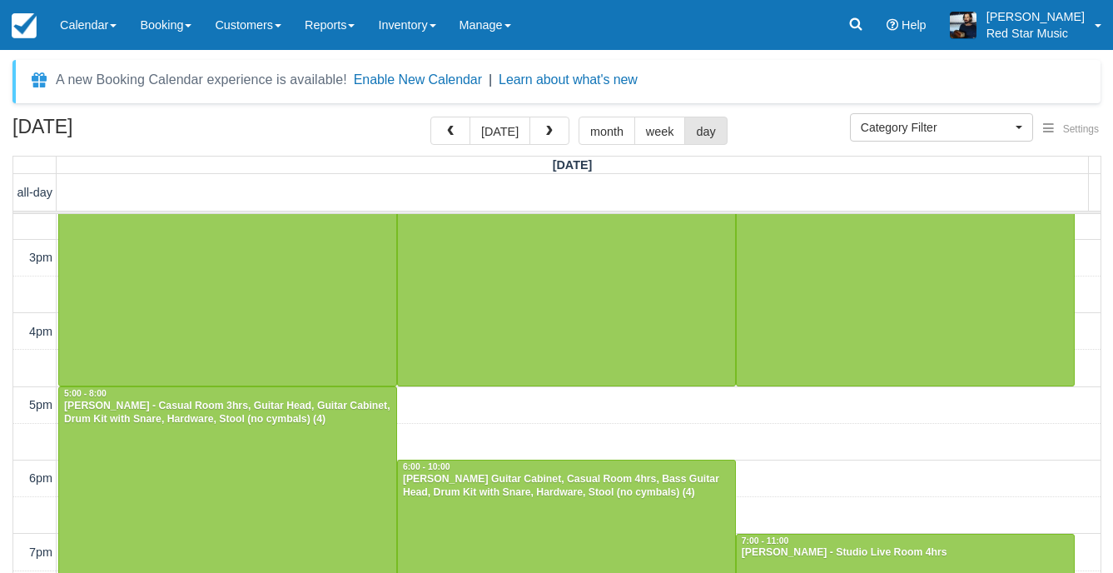
scroll to position [362, 0]
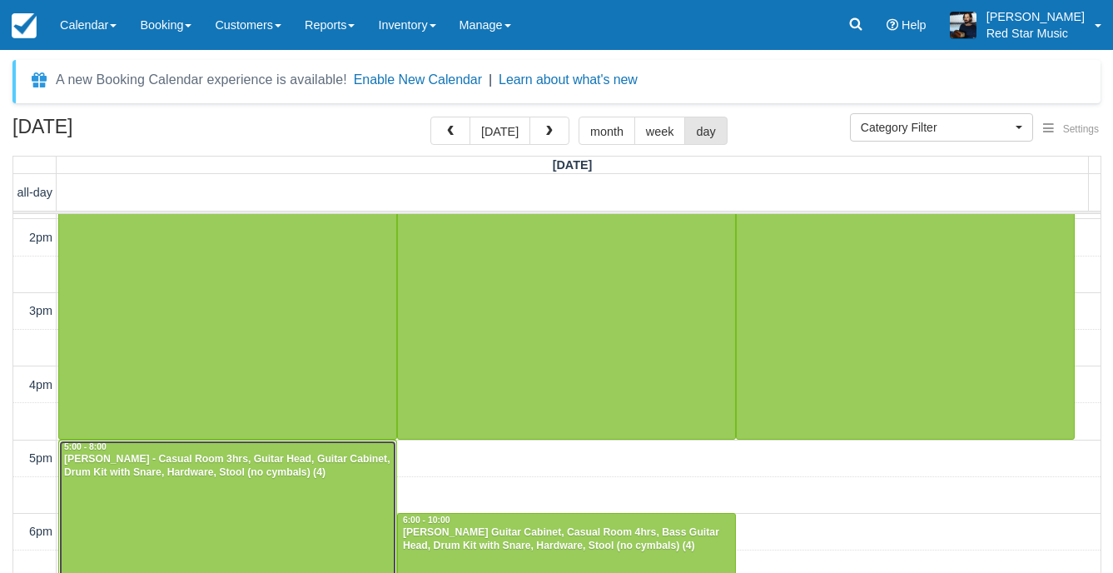
click at [232, 494] on div at bounding box center [227, 550] width 337 height 219
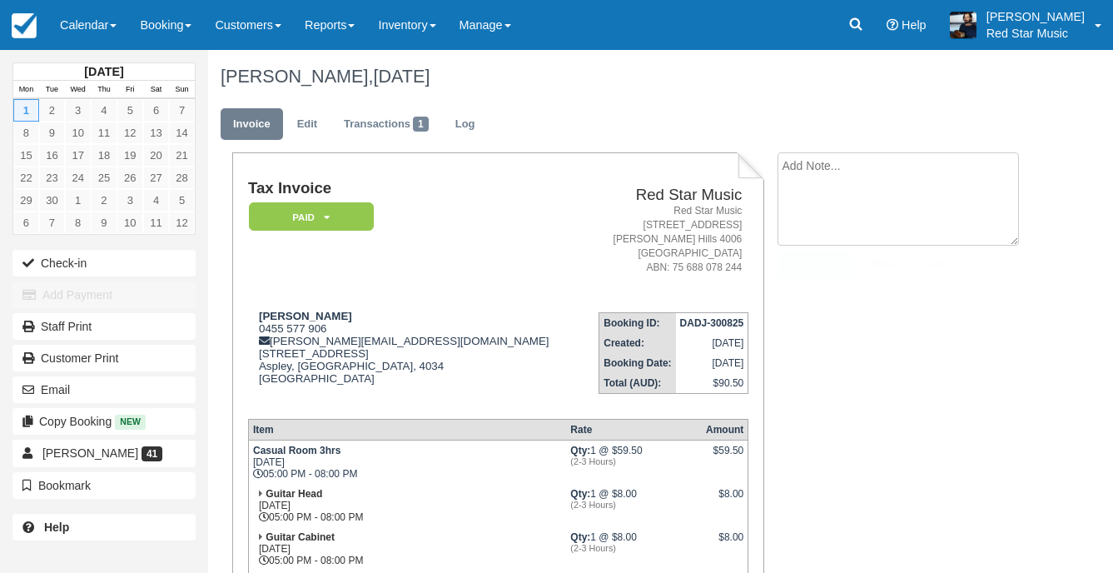
click at [847, 163] on textarea at bounding box center [899, 198] width 242 height 93
click at [872, 192] on textarea at bounding box center [899, 198] width 242 height 93
type textarea "4"
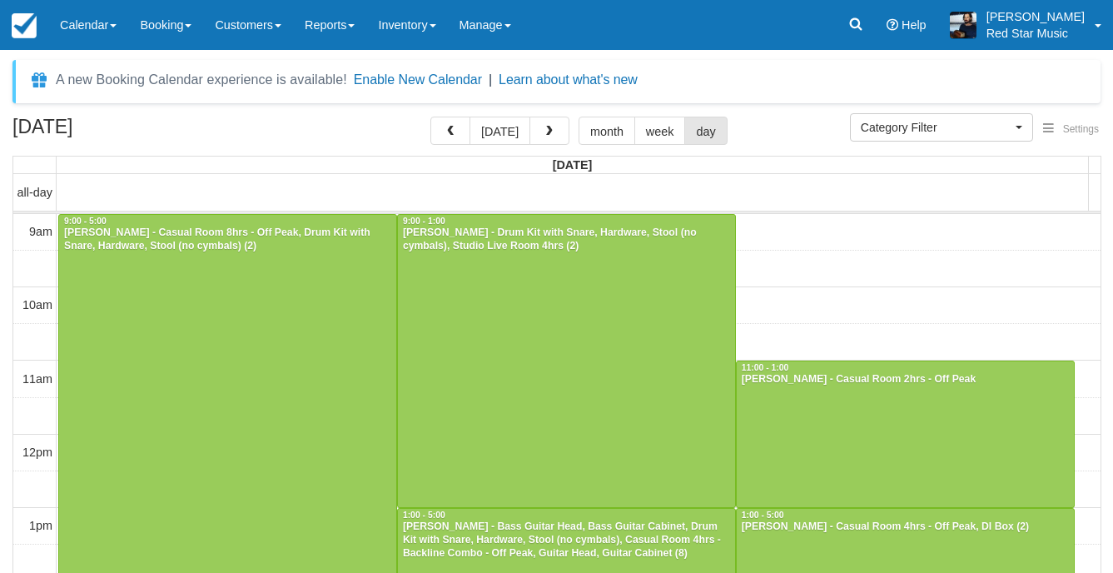
select select
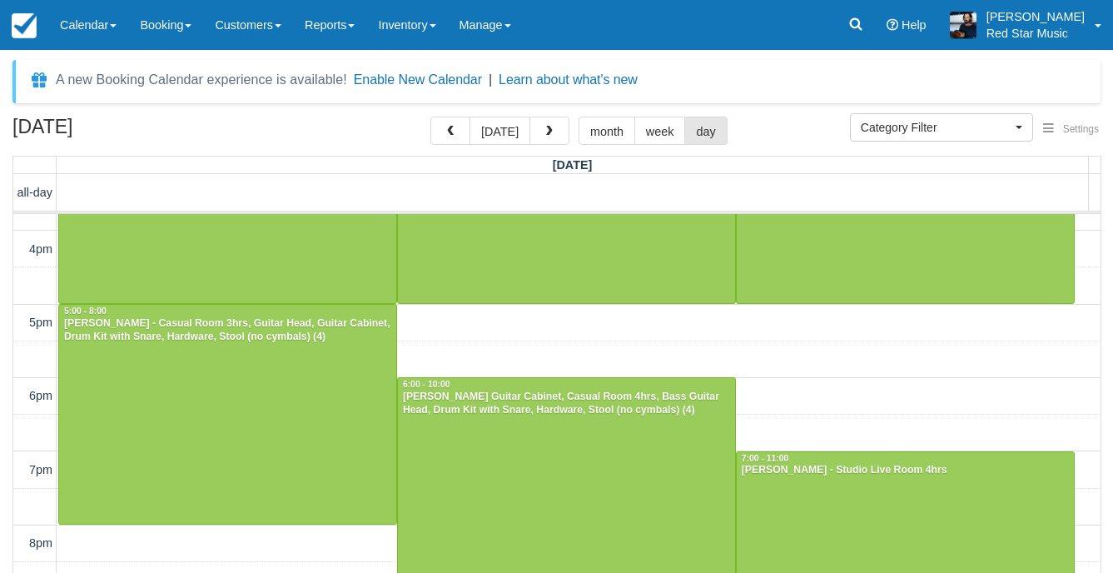
scroll to position [500, 0]
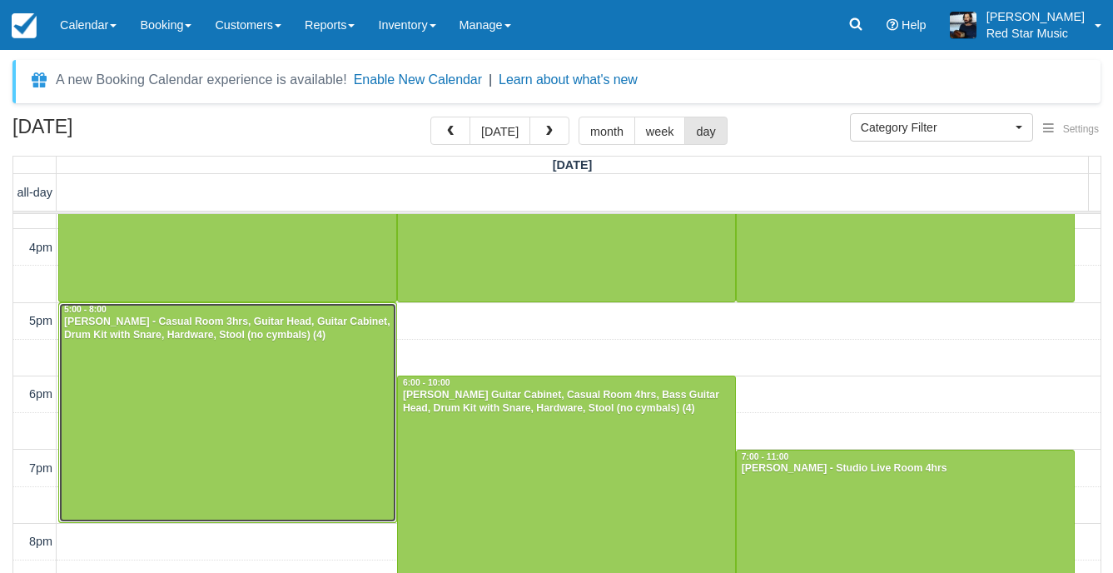
click at [338, 415] on div at bounding box center [227, 412] width 337 height 219
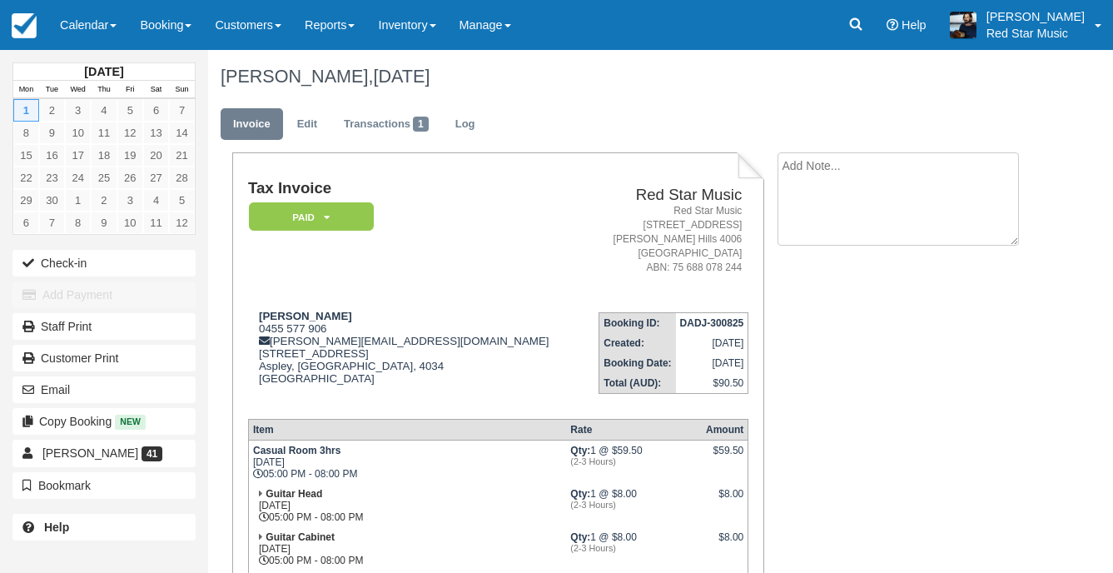
click at [805, 172] on textarea at bounding box center [899, 198] width 242 height 93
type textarea "4"
click at [822, 267] on button "Create" at bounding box center [815, 265] width 75 height 28
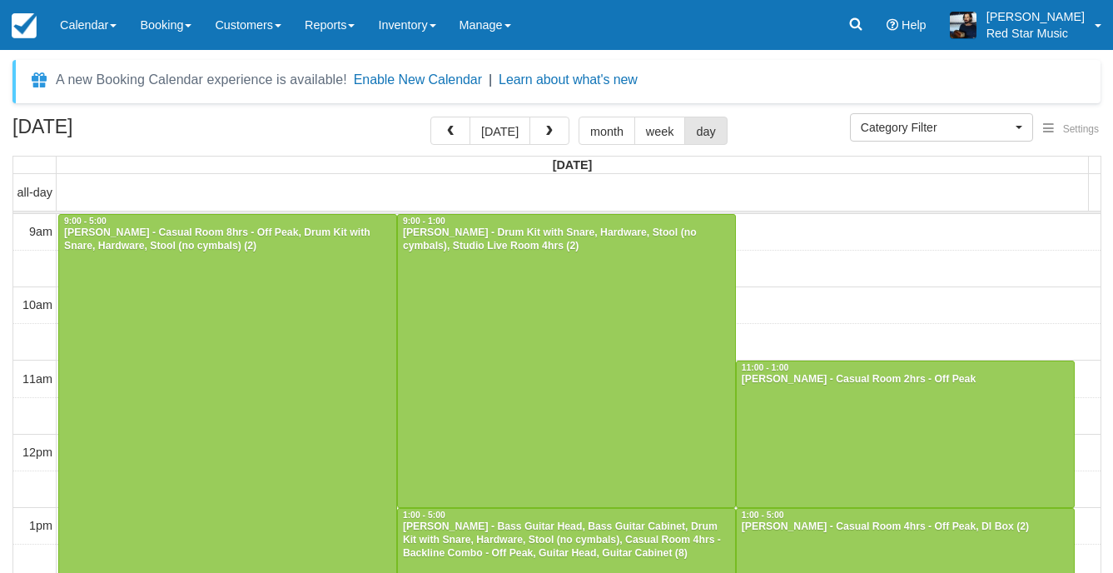
select select
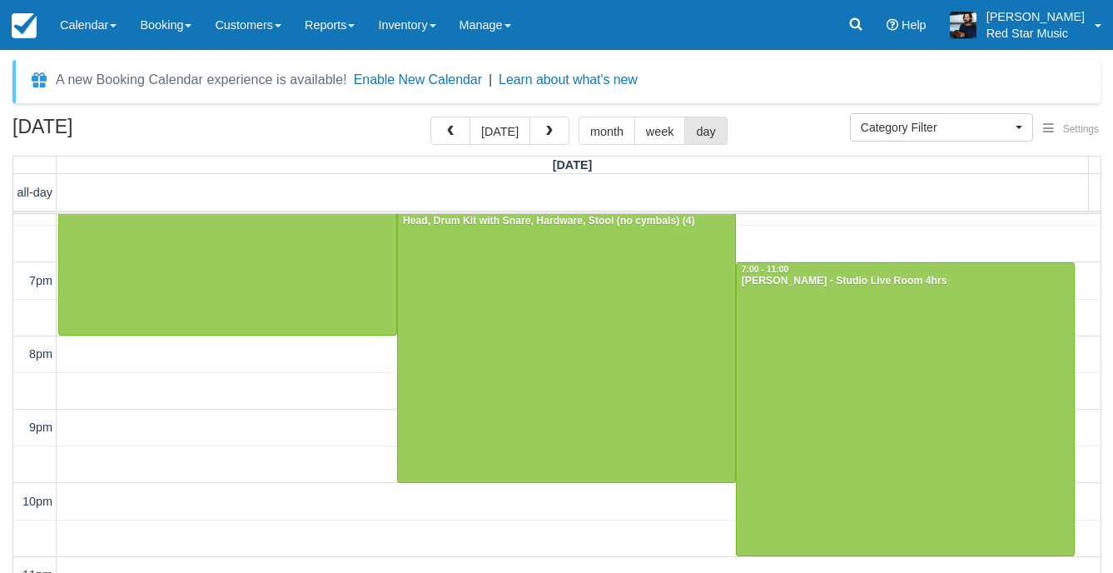
scroll to position [695, 0]
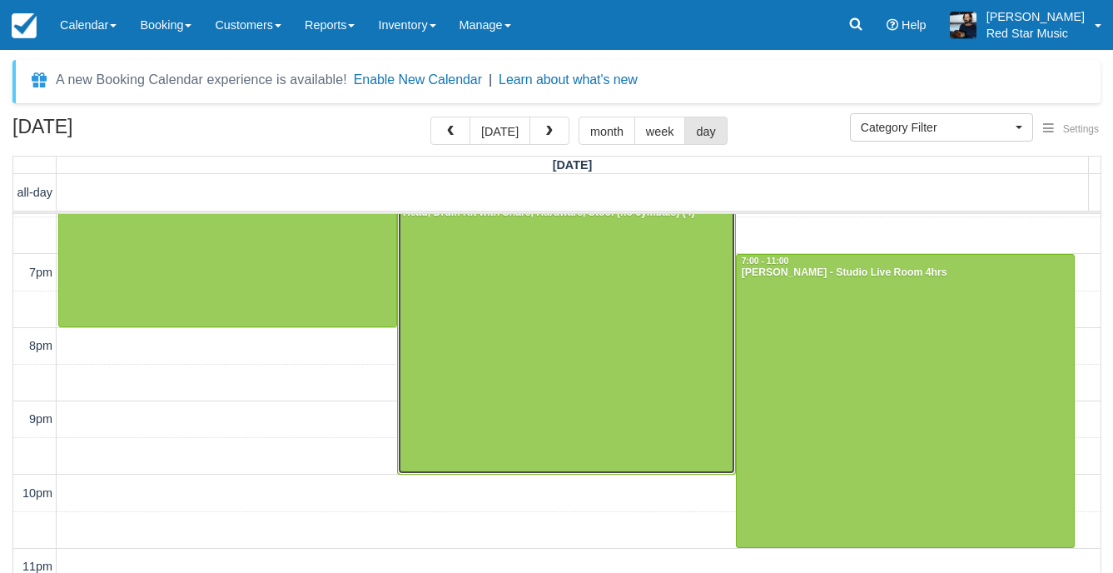
click at [540, 282] on div at bounding box center [566, 327] width 337 height 293
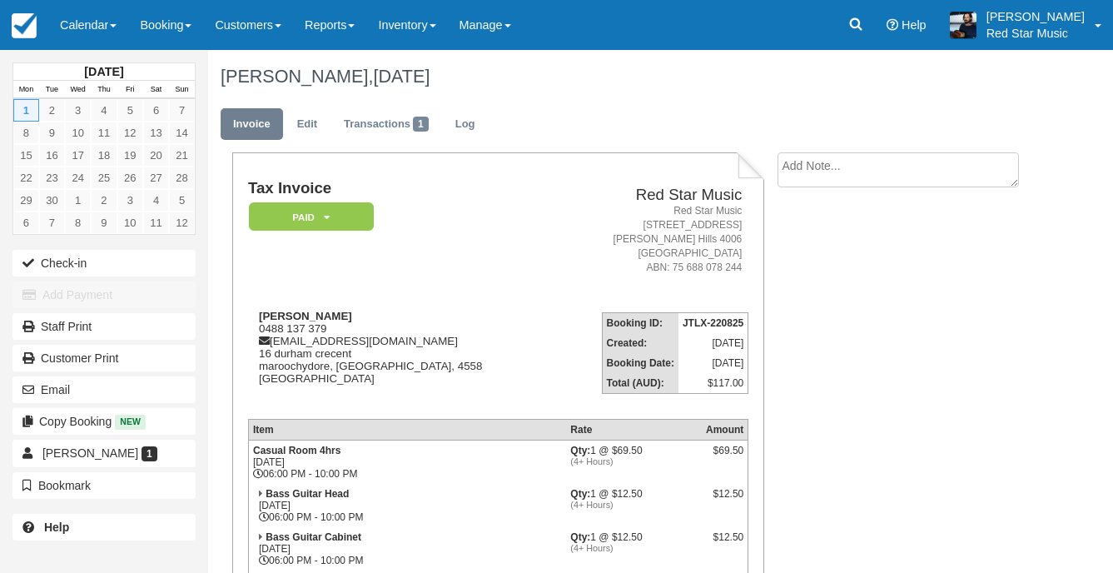
click at [828, 157] on textarea at bounding box center [899, 169] width 242 height 35
type textarea "3"
click at [825, 277] on button "Create" at bounding box center [815, 265] width 75 height 28
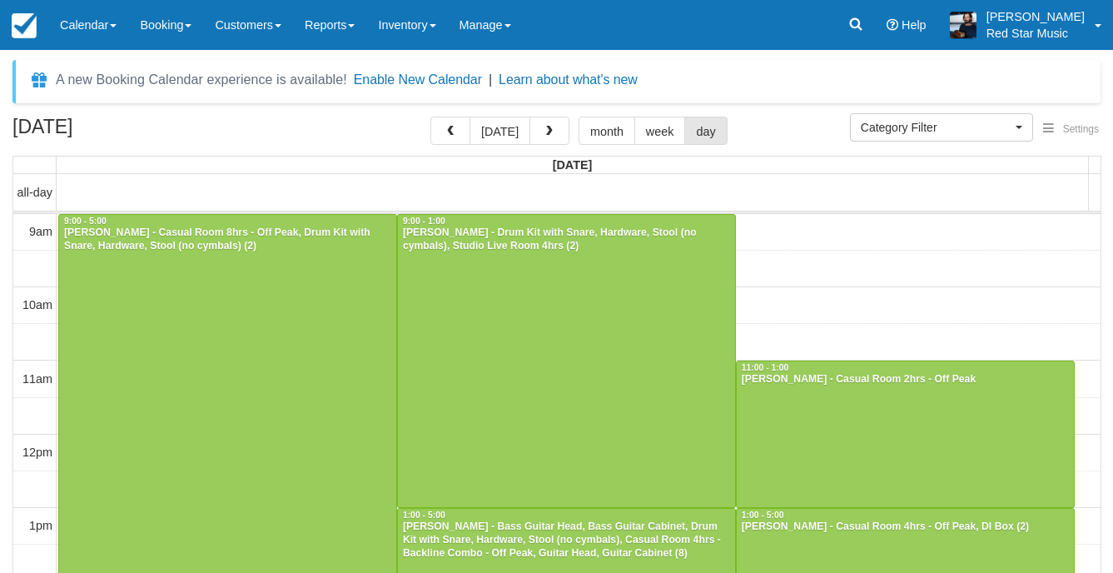
select select
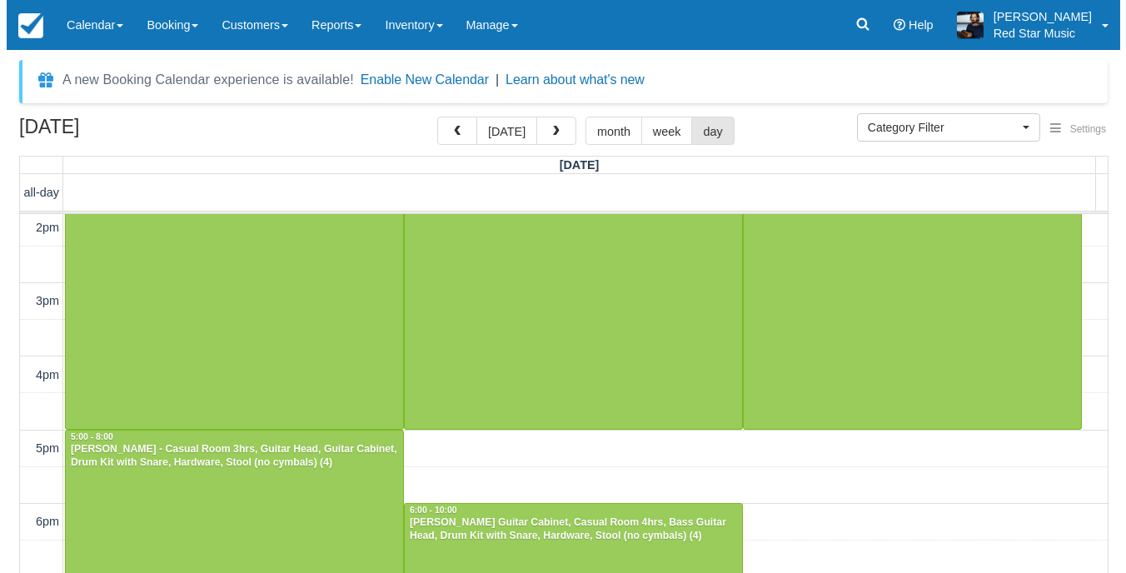
scroll to position [500, 0]
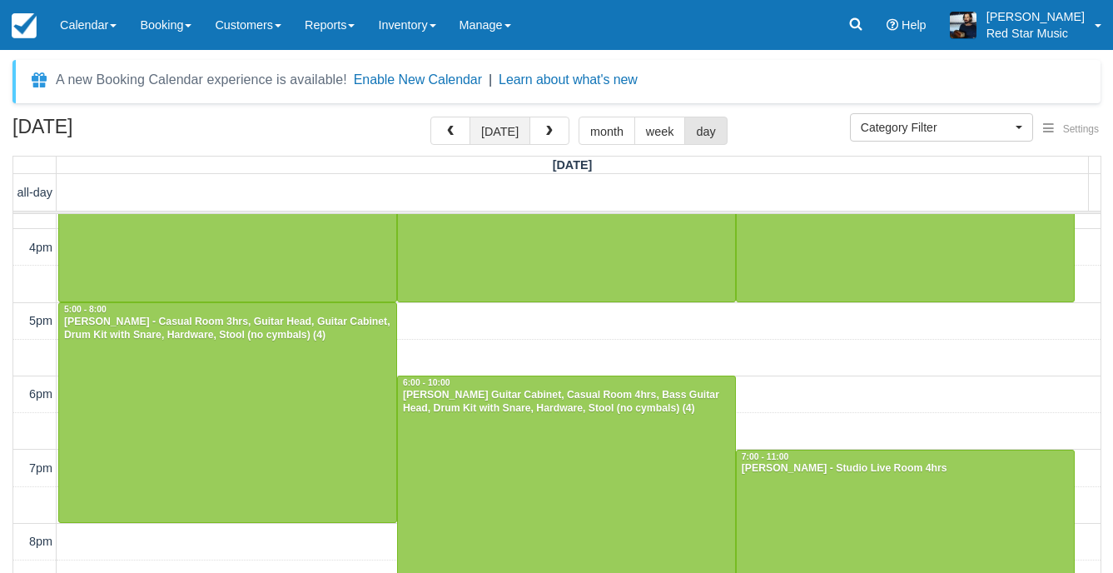
click at [491, 120] on button "[DATE]" at bounding box center [500, 131] width 61 height 28
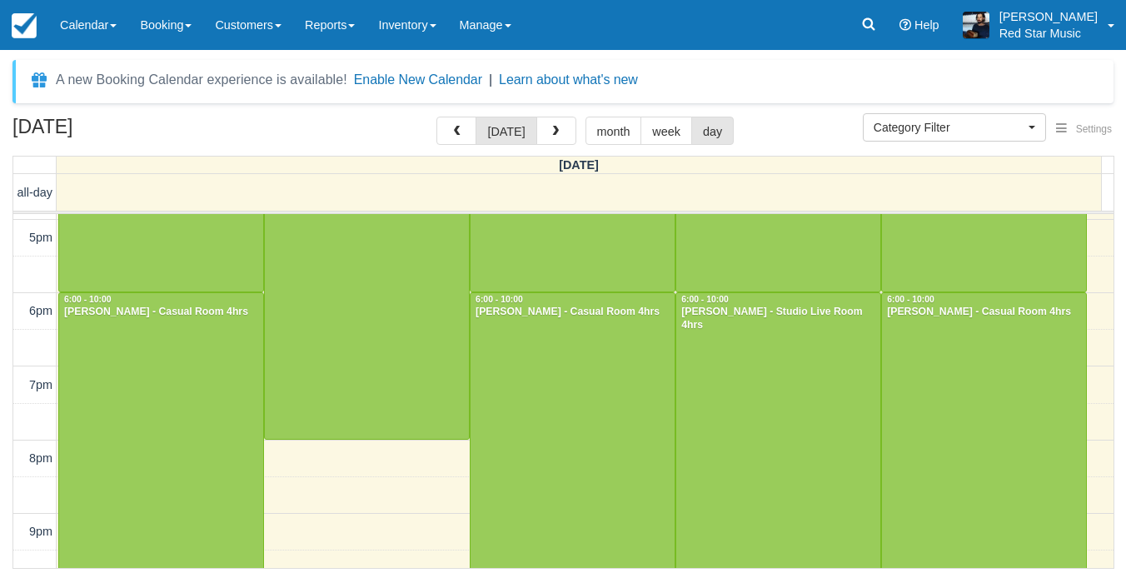
scroll to position [749, 0]
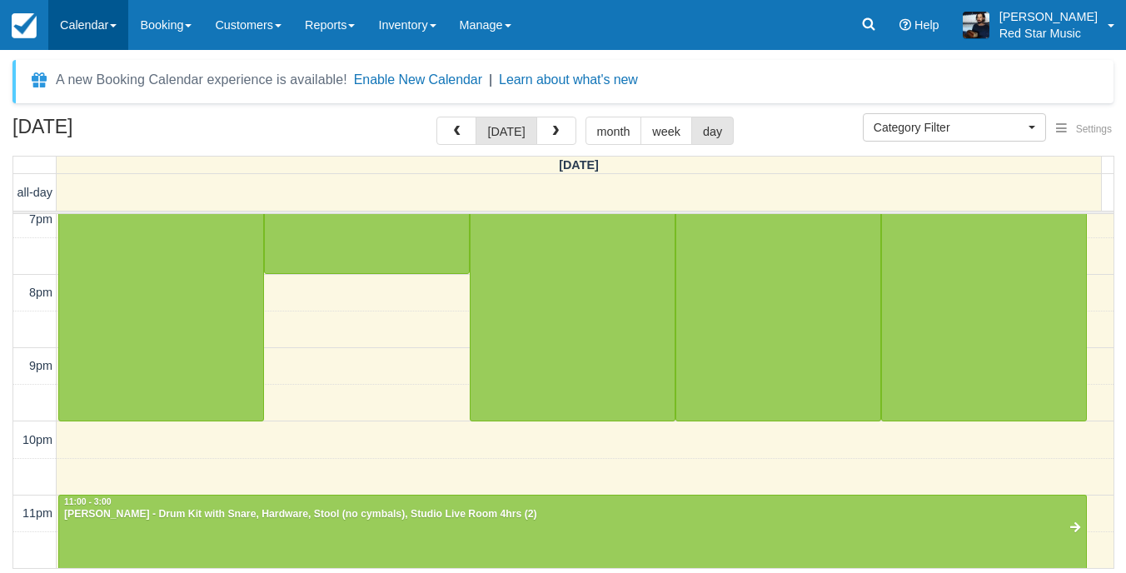
click at [87, 37] on link "Calendar" at bounding box center [88, 25] width 80 height 50
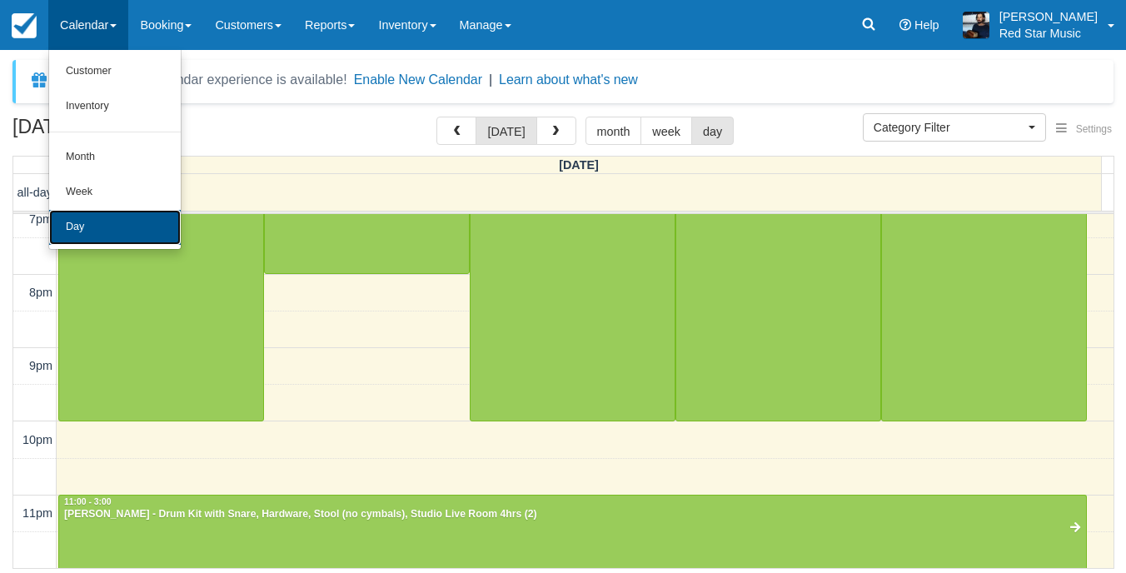
click at [111, 220] on link "Day" at bounding box center [115, 227] width 132 height 35
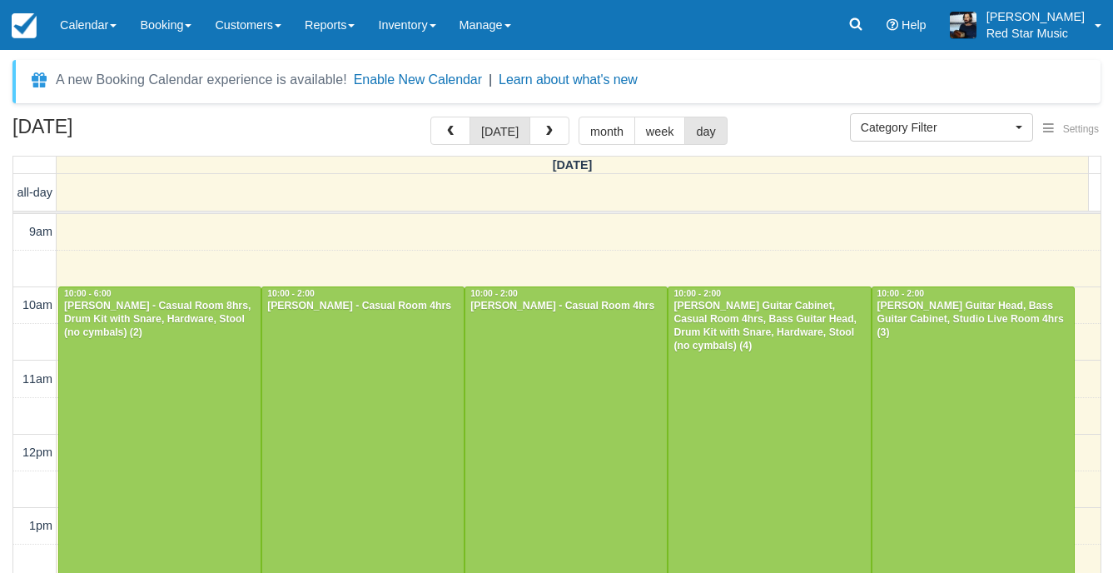
select select
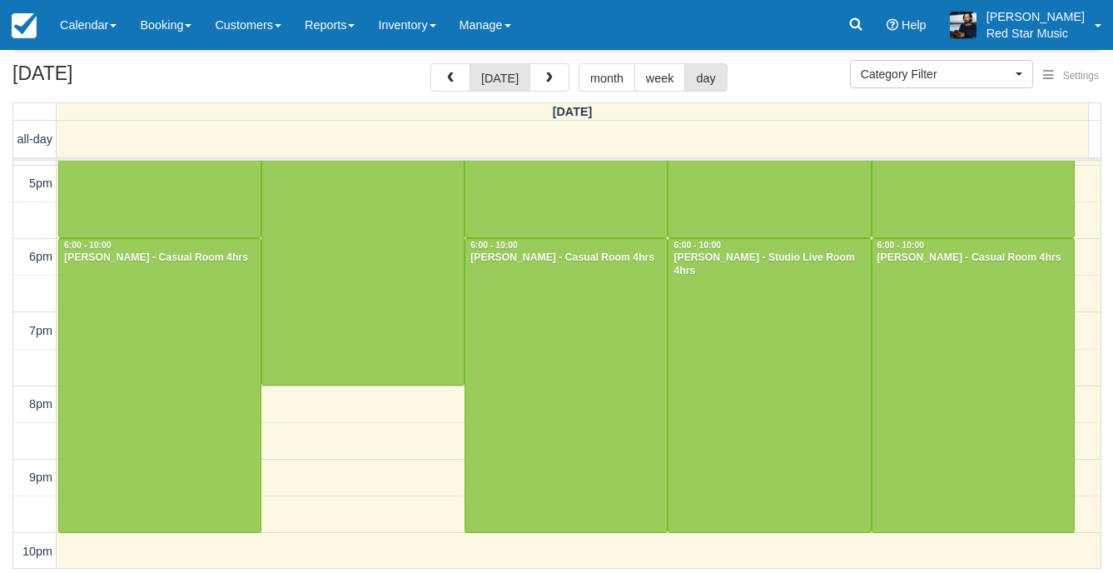
scroll to position [695, 0]
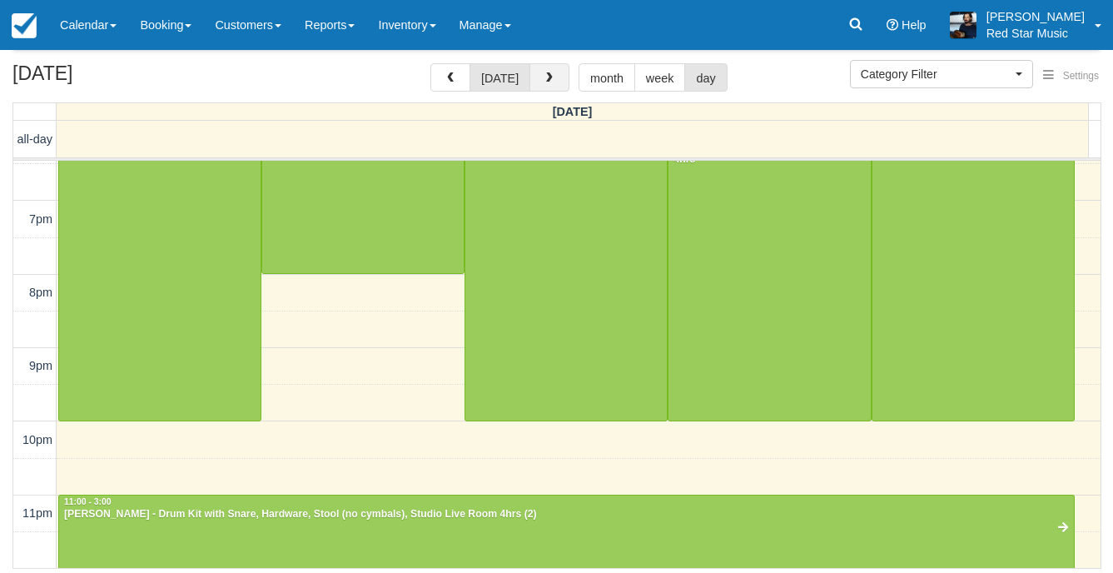
click at [544, 72] on span "button" at bounding box center [550, 78] width 12 height 12
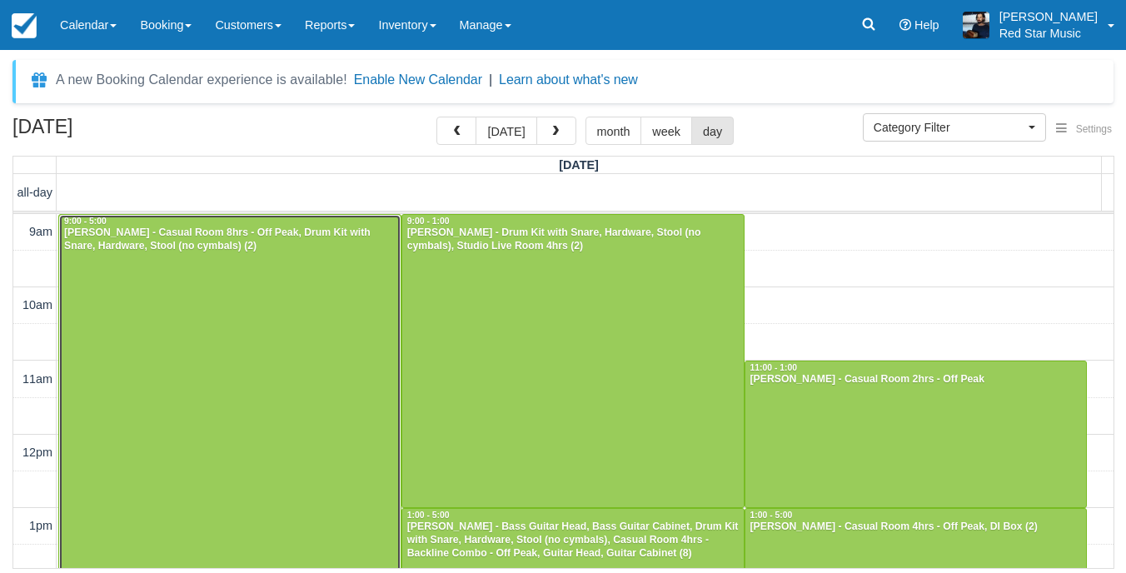
click at [296, 315] on div at bounding box center [229, 508] width 341 height 587
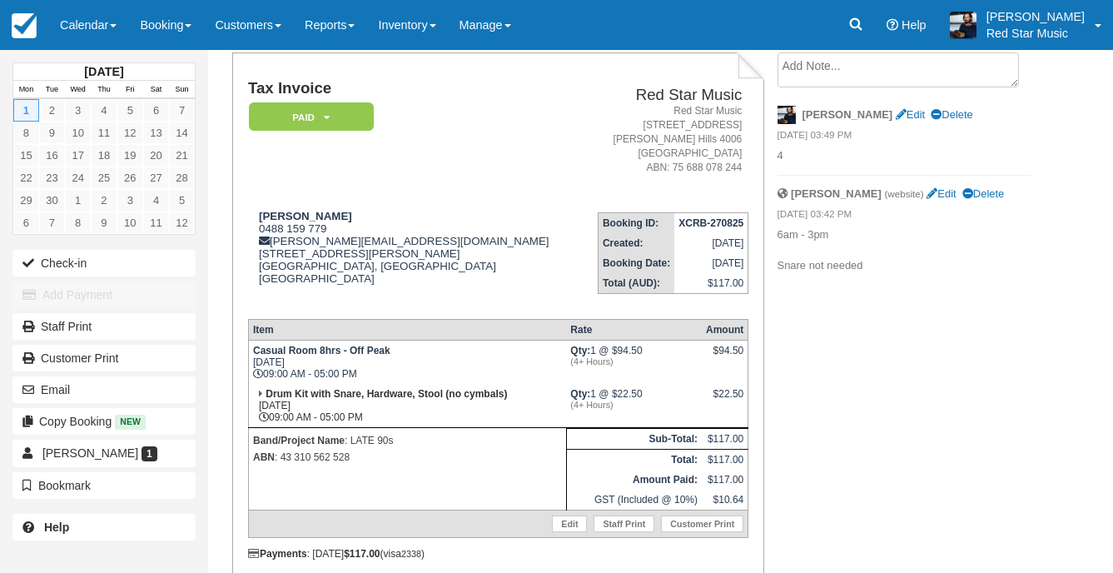
scroll to position [13, 0]
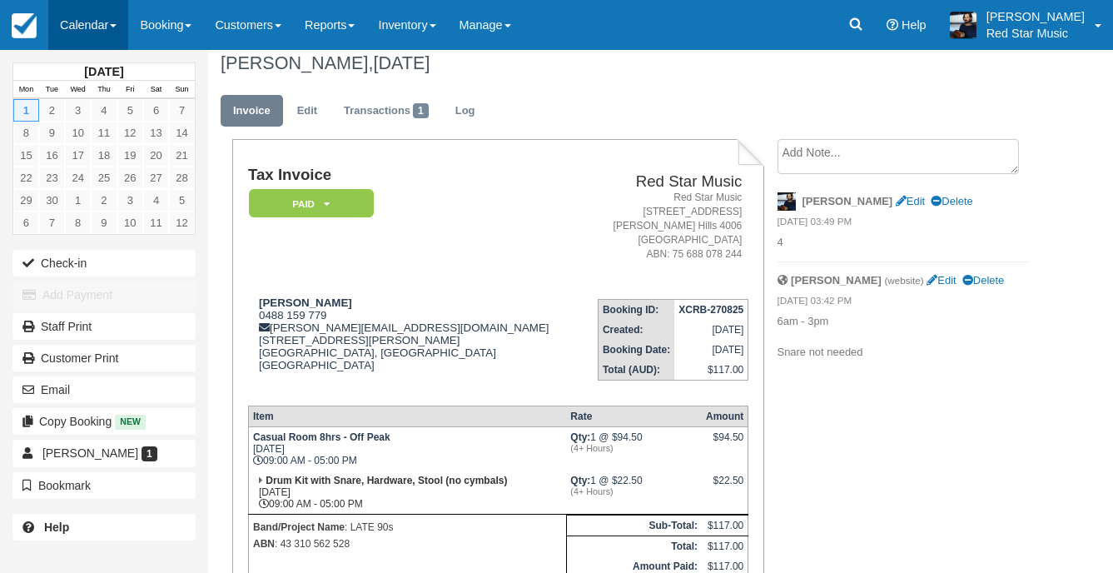
click at [81, 9] on link "Calendar" at bounding box center [88, 25] width 80 height 50
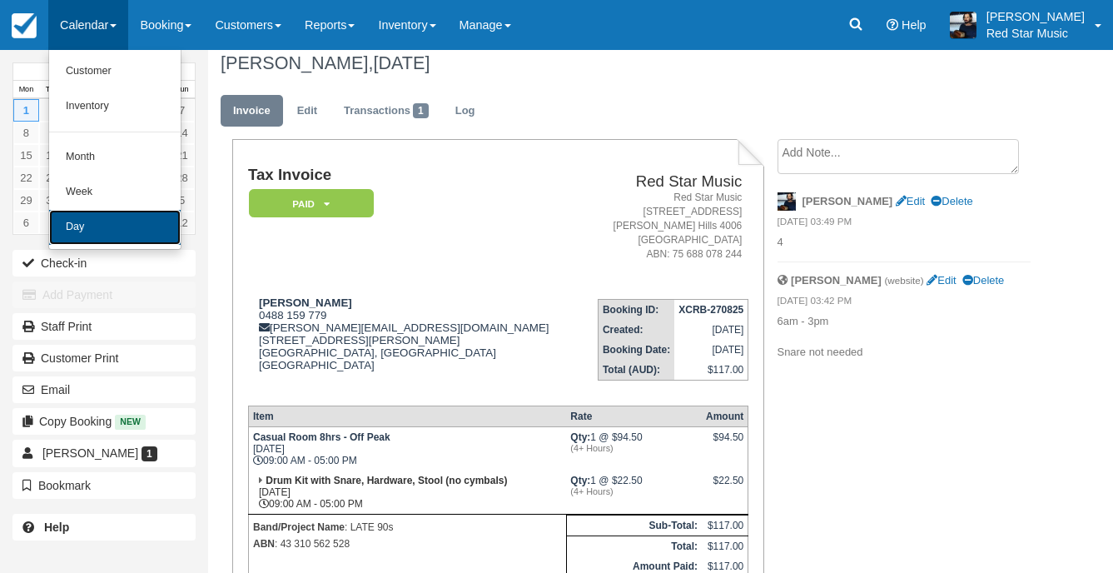
click at [97, 229] on link "Day" at bounding box center [115, 227] width 132 height 35
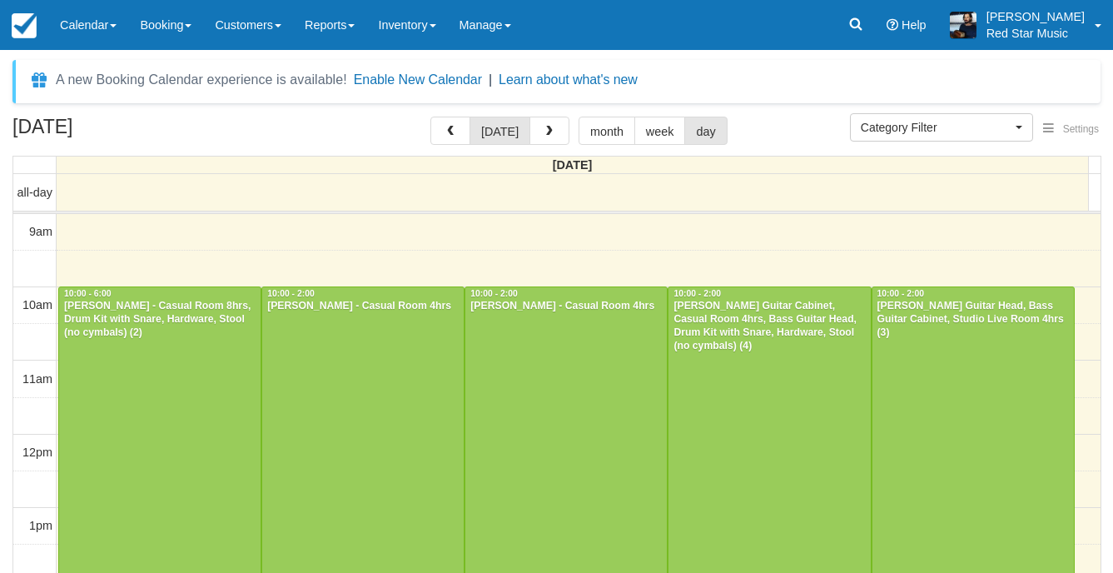
select select
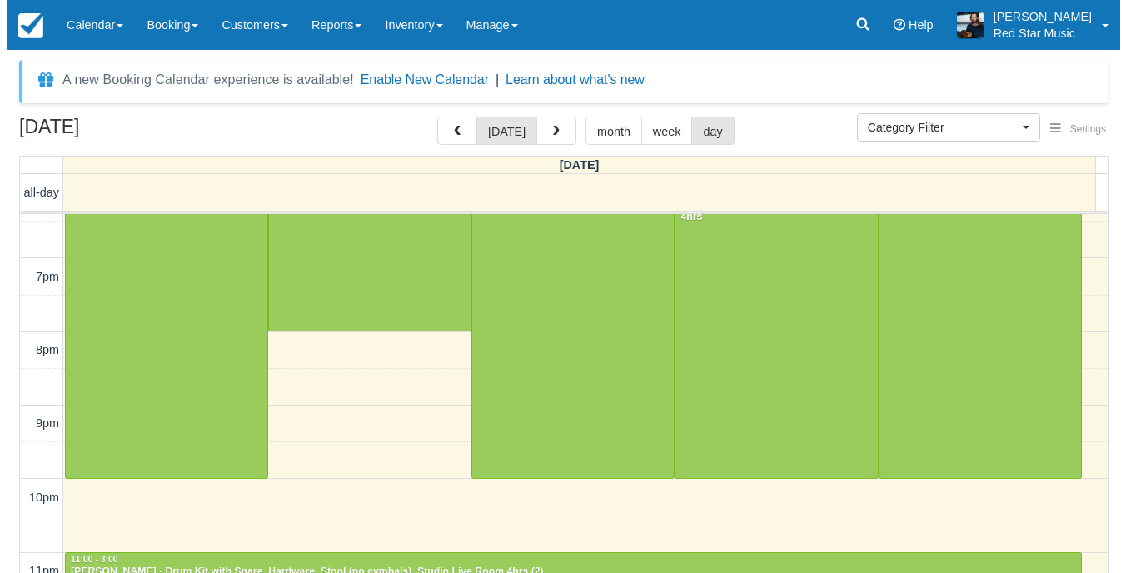
scroll to position [695, 0]
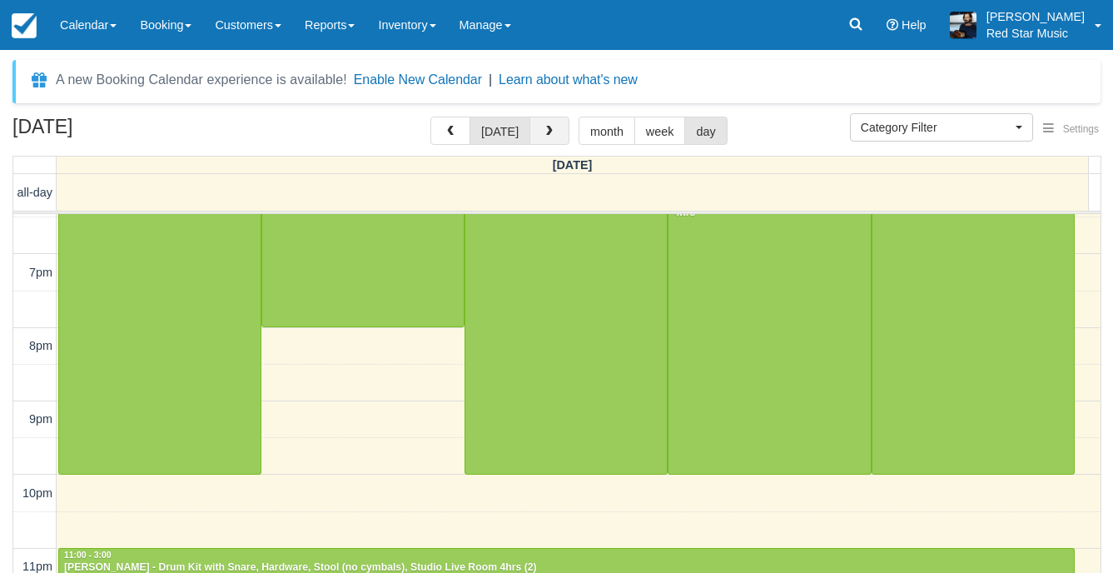
drag, startPoint x: 552, startPoint y: 120, endPoint x: 554, endPoint y: 146, distance: 25.9
click at [552, 120] on button "button" at bounding box center [550, 131] width 40 height 28
